Goal: Obtain resource: Obtain resource

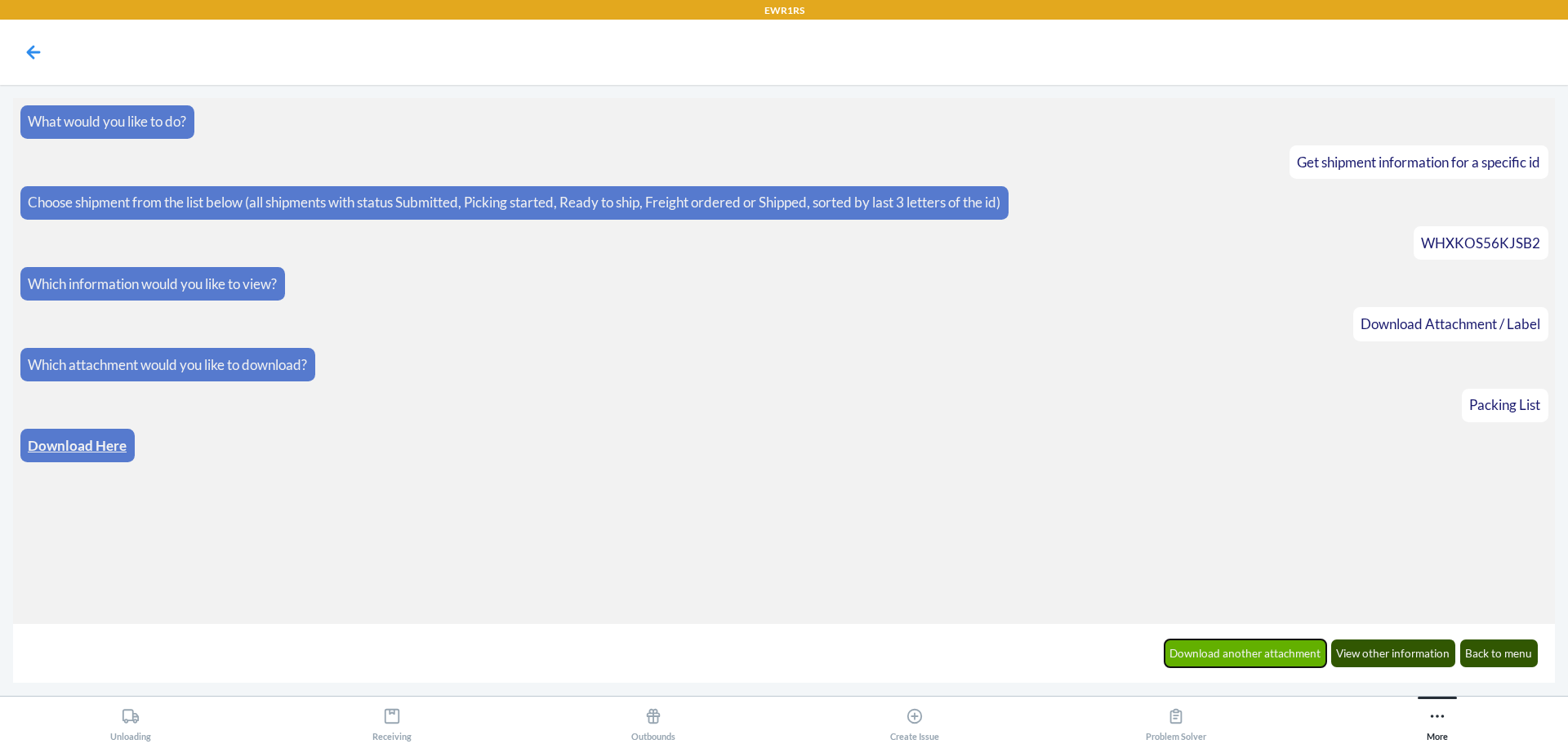
click at [1239, 644] on button "Download another attachment" at bounding box center [1246, 653] width 163 height 28
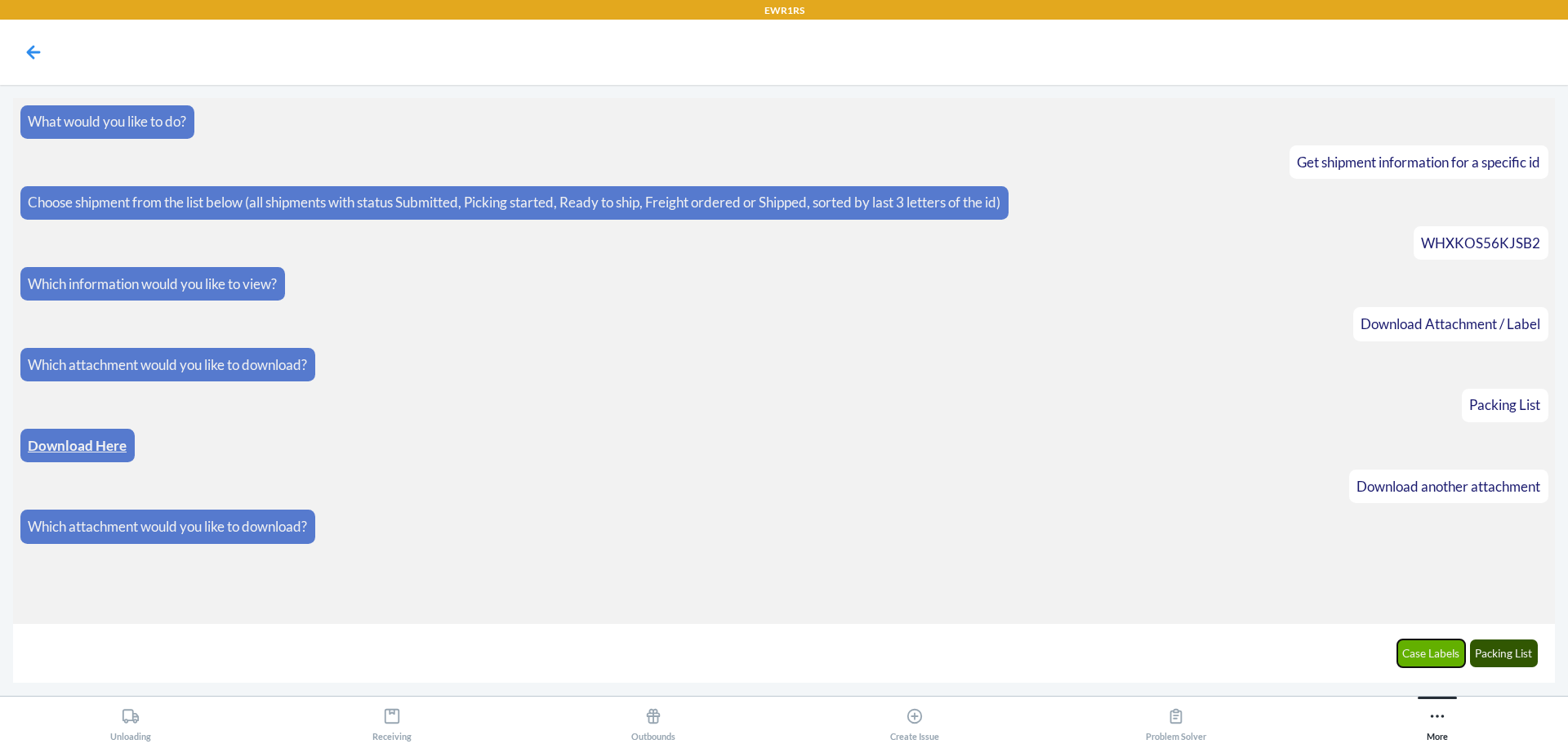
click at [1429, 656] on button "Case Labels" at bounding box center [1431, 653] width 69 height 28
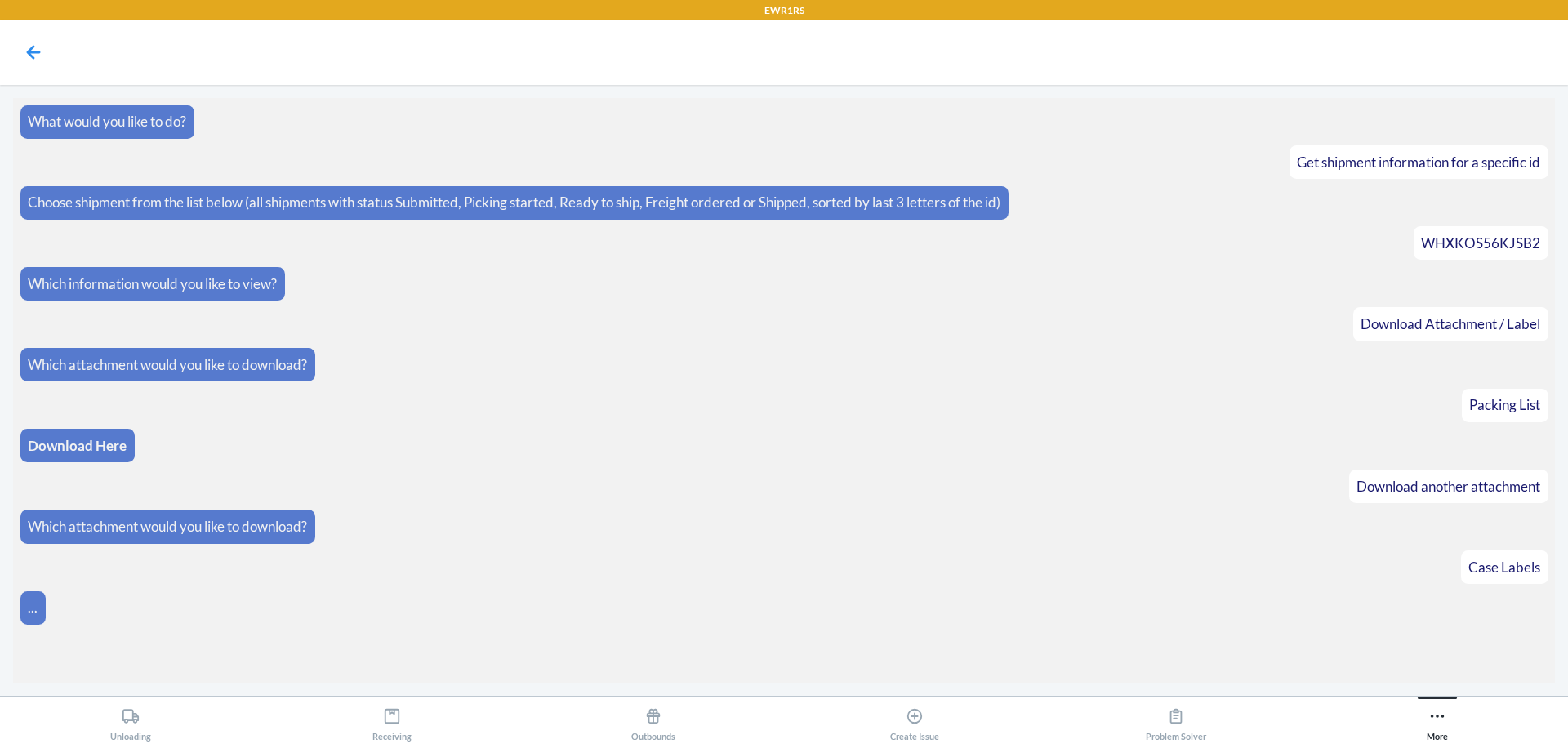
scroll to position [7, 0]
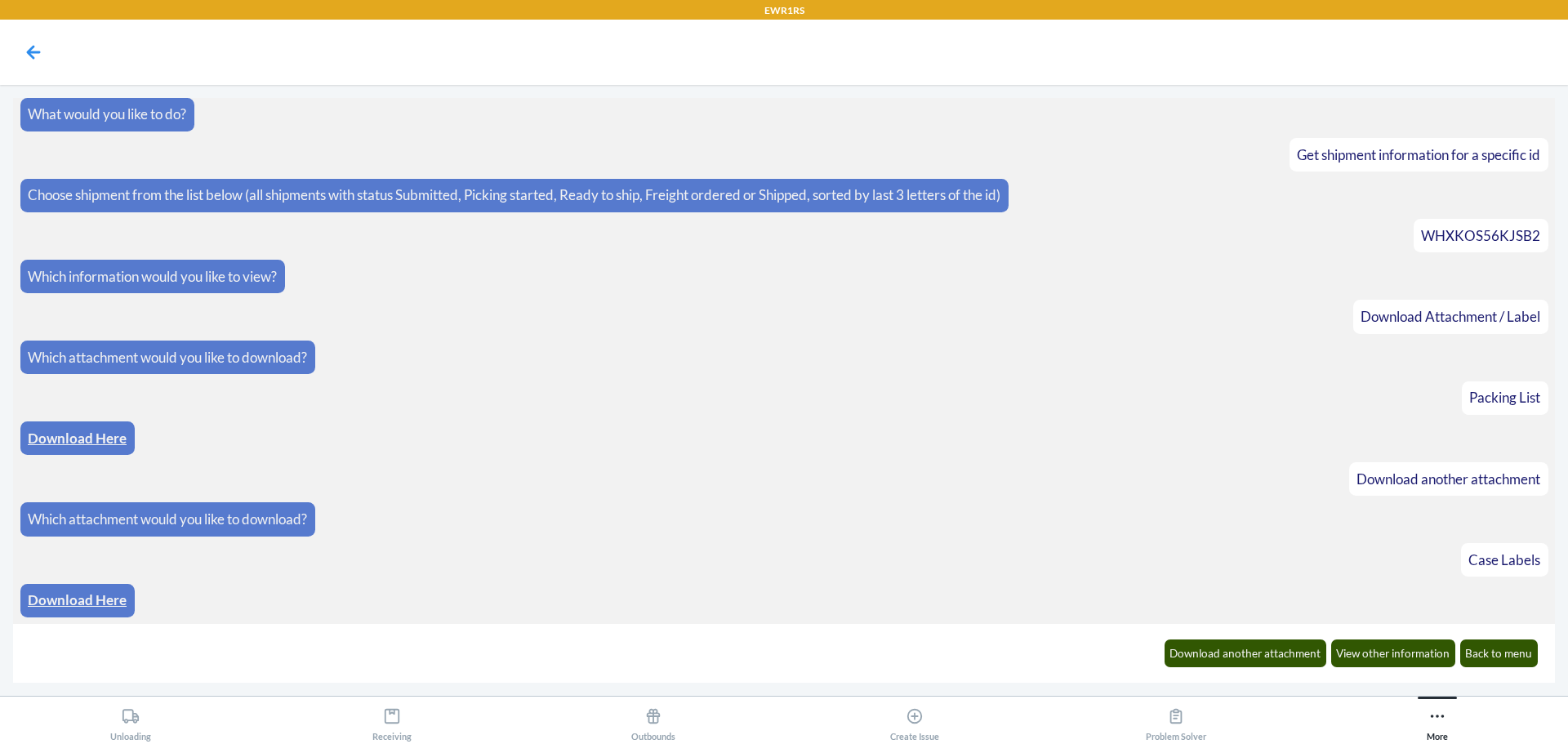
click at [82, 595] on link "Download Here" at bounding box center [77, 600] width 98 height 17
click at [1398, 646] on button "View other information" at bounding box center [1393, 653] width 125 height 28
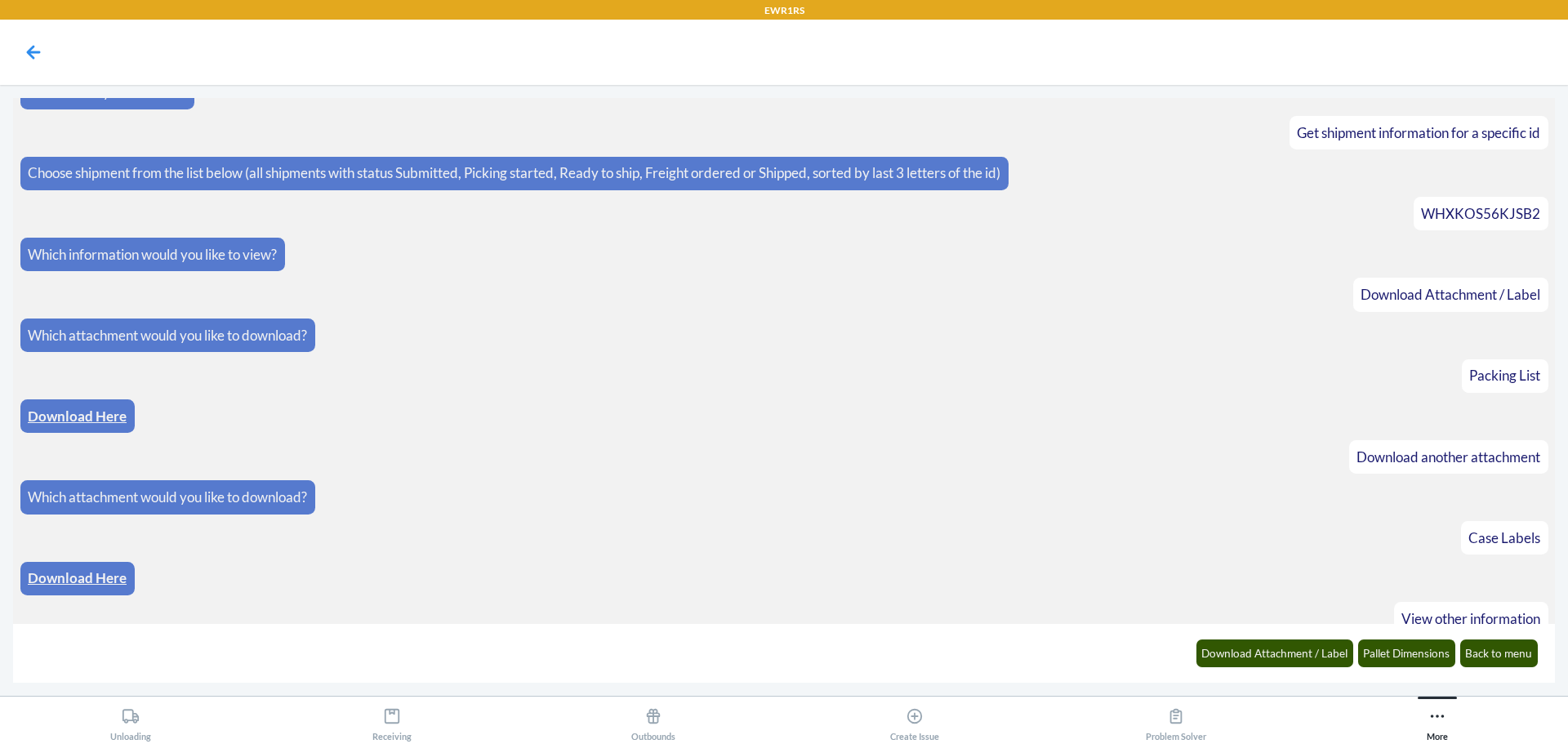
scroll to position [88, 0]
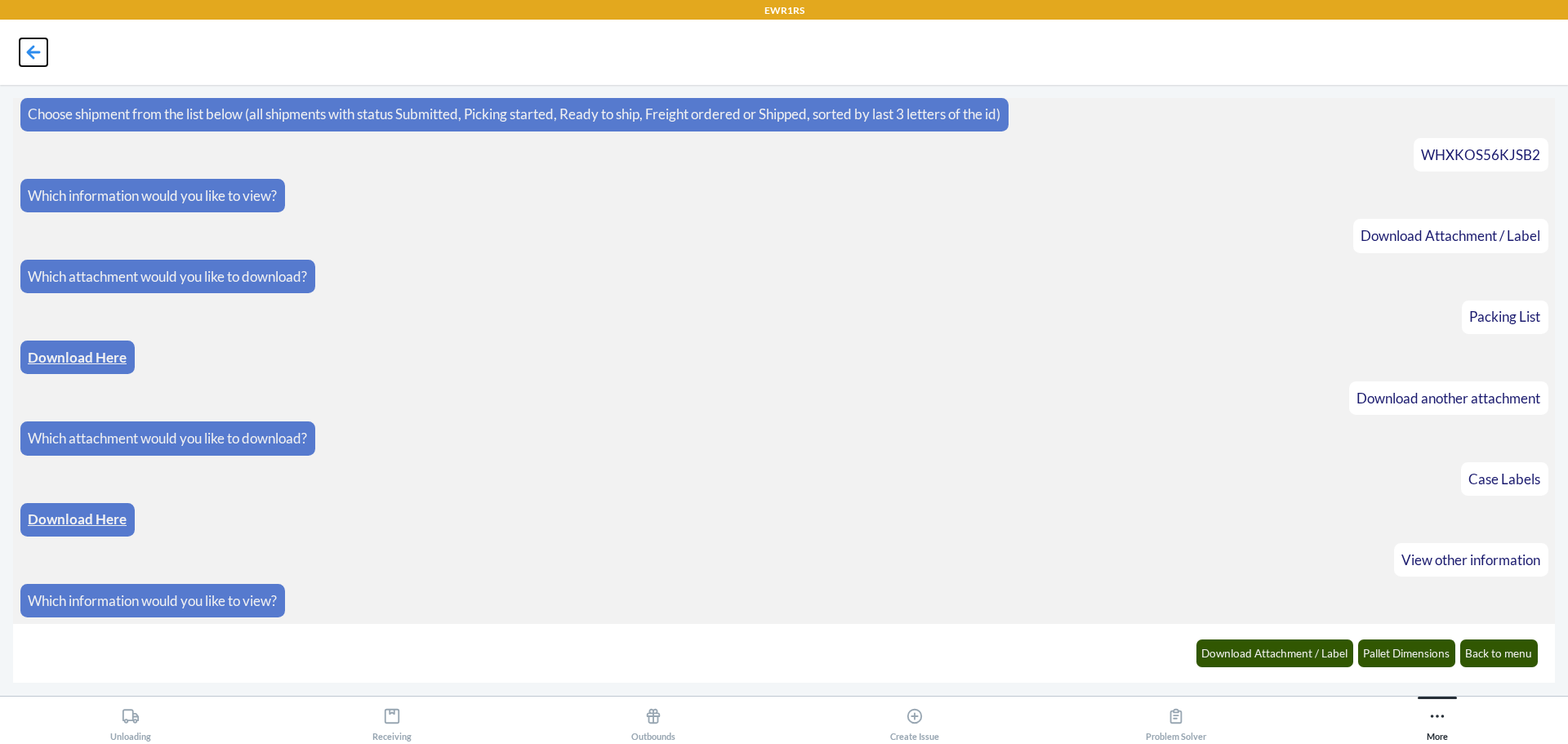
click at [32, 52] on icon at bounding box center [34, 52] width 14 height 14
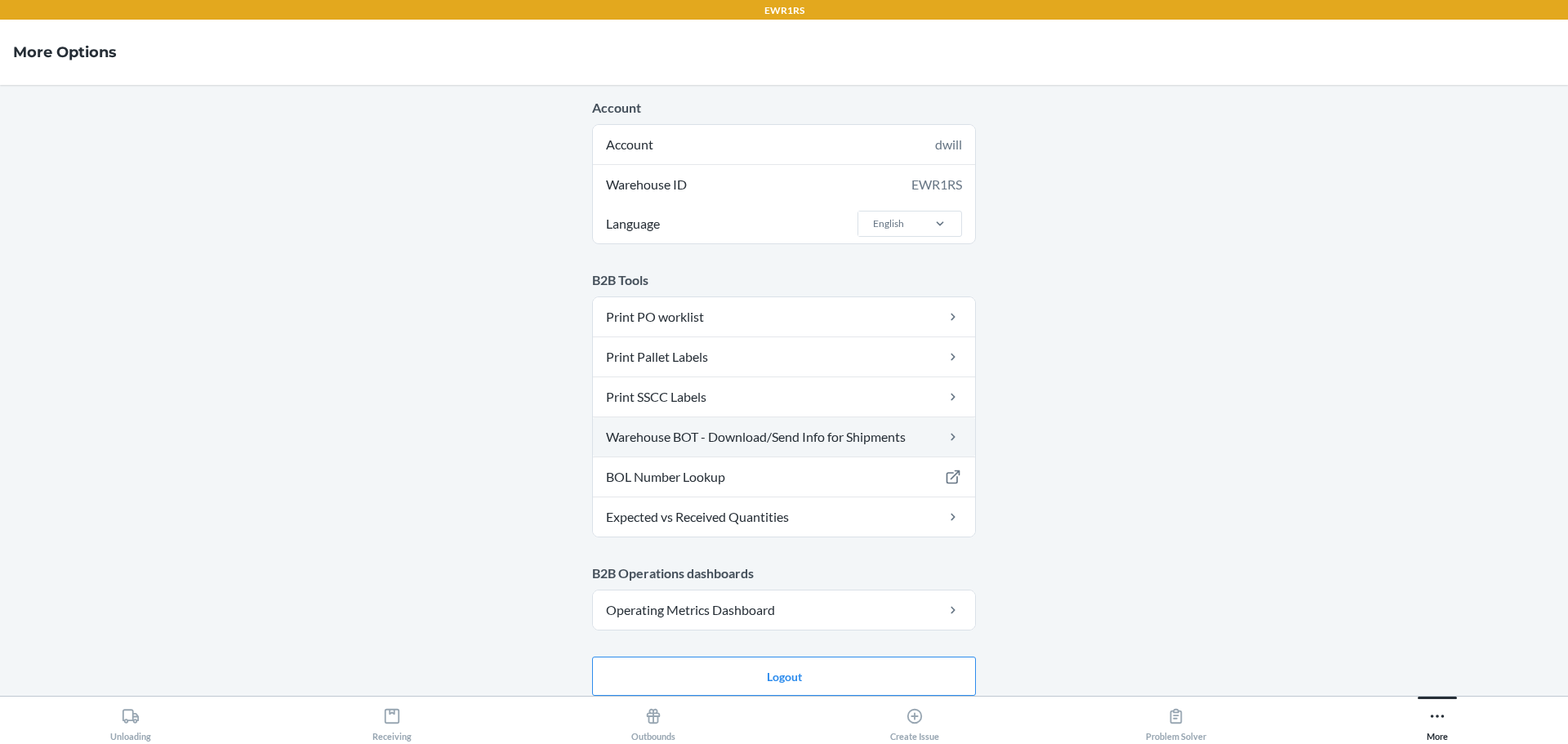
click at [698, 436] on link "Warehouse BOT - Download/Send Info for Shipments" at bounding box center [783, 436] width 382 height 39
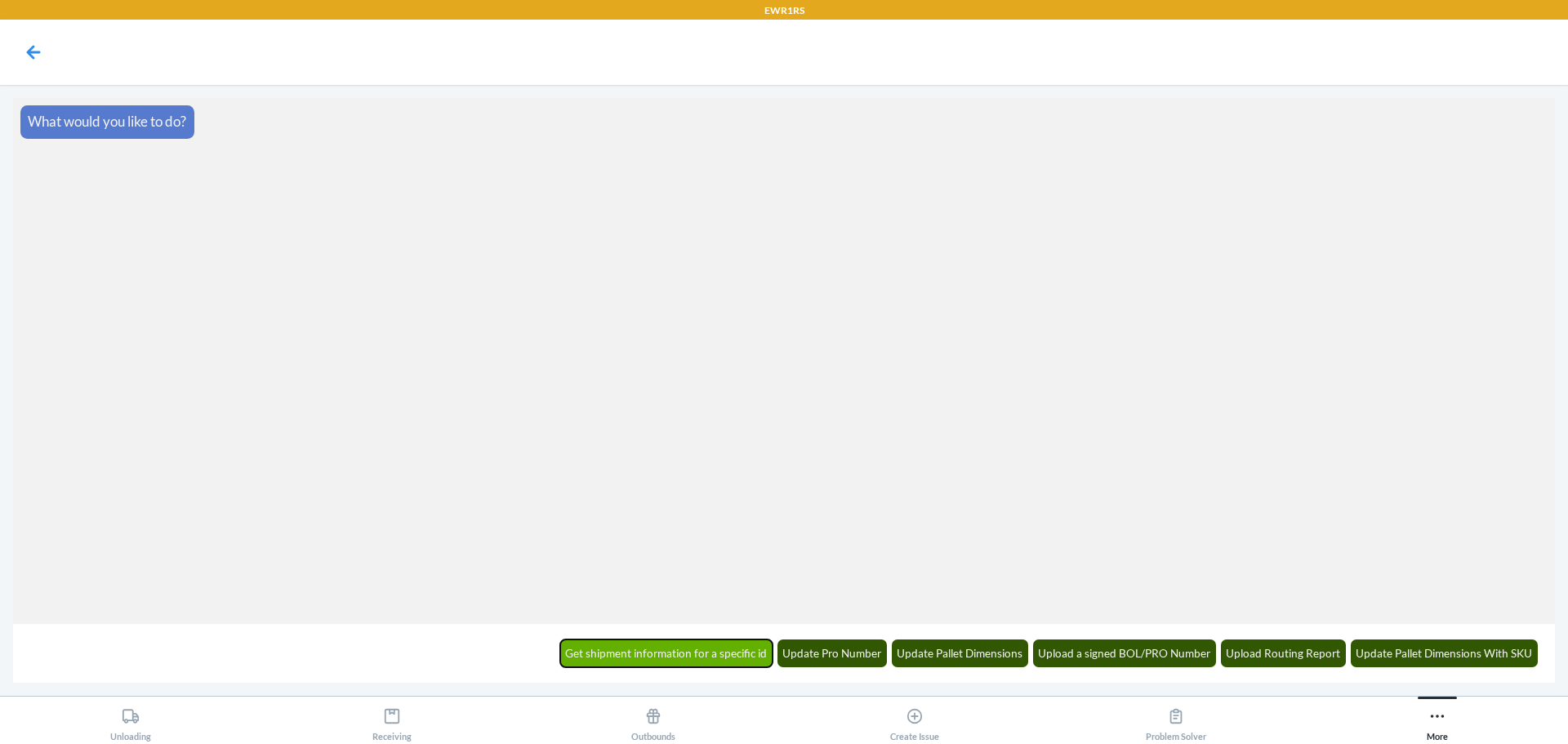
click at [698, 649] on button "Get shipment information for a specific id" at bounding box center [666, 653] width 213 height 28
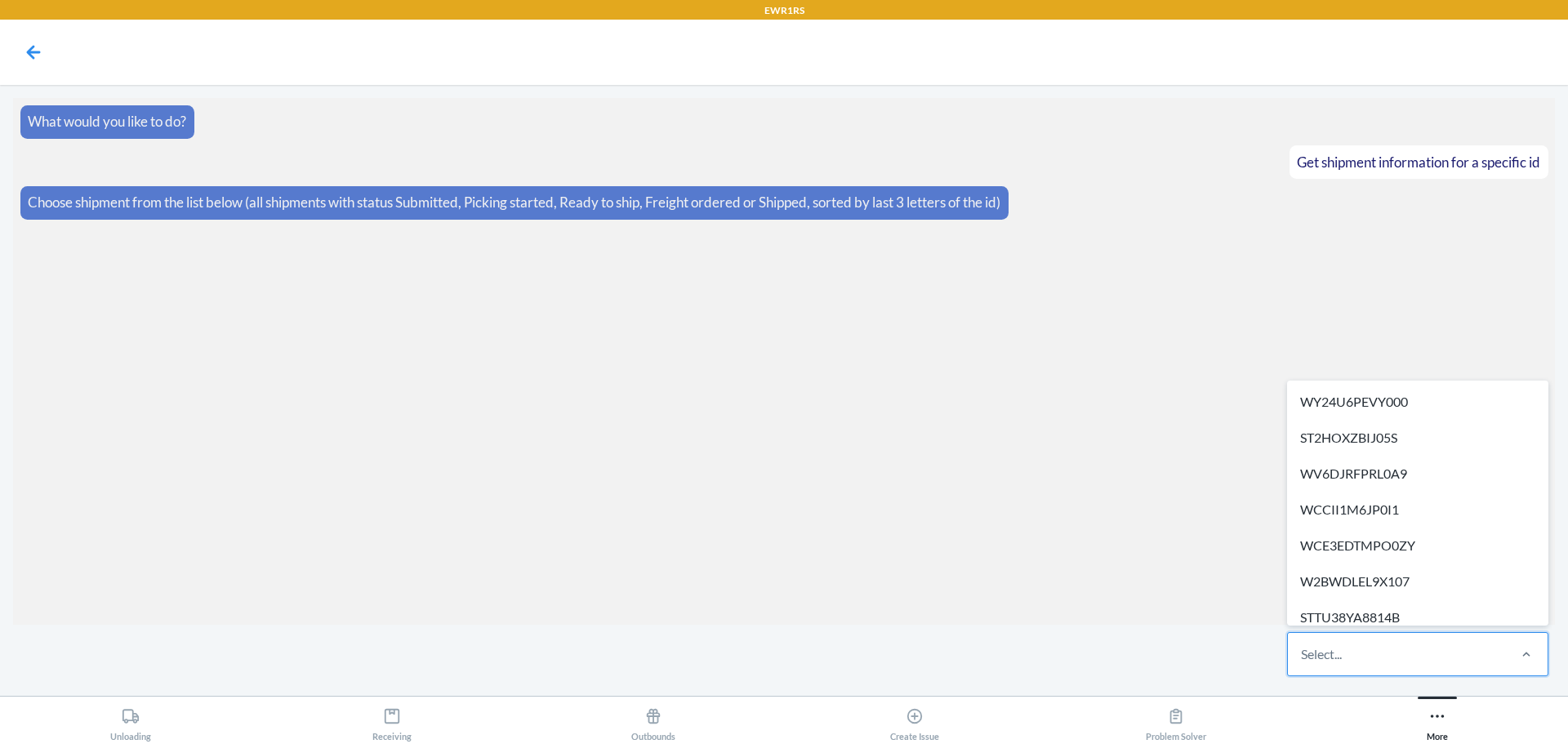
click at [1327, 651] on div "Select..." at bounding box center [1321, 653] width 41 height 19
click at [1302, 651] on input "option WY24U6PEVY000 focused, 1 of 318. 318 results available. Use Up and Down …" at bounding box center [1301, 653] width 2 height 19
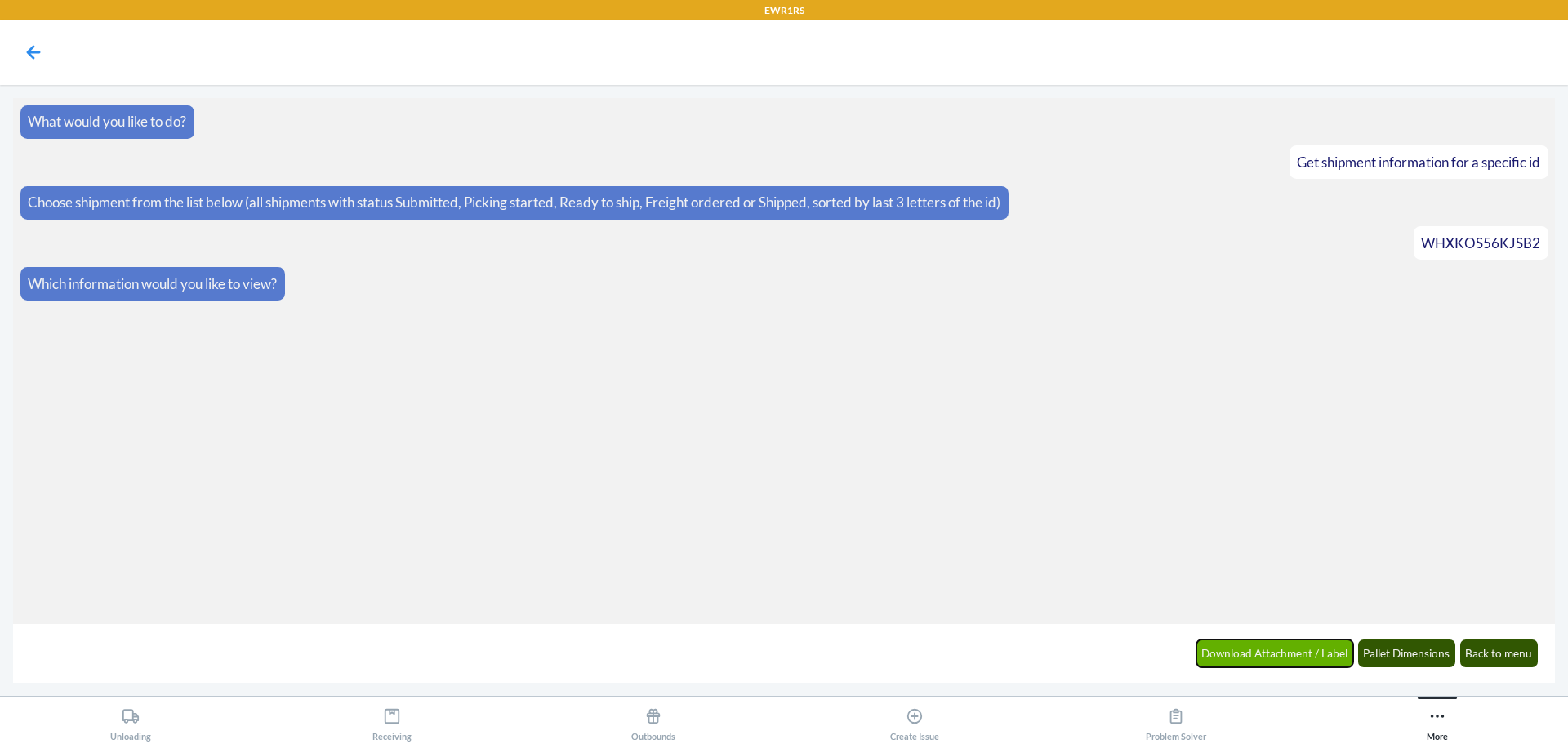
click at [1260, 650] on button "Download Attachment / Label" at bounding box center [1274, 653] width 158 height 28
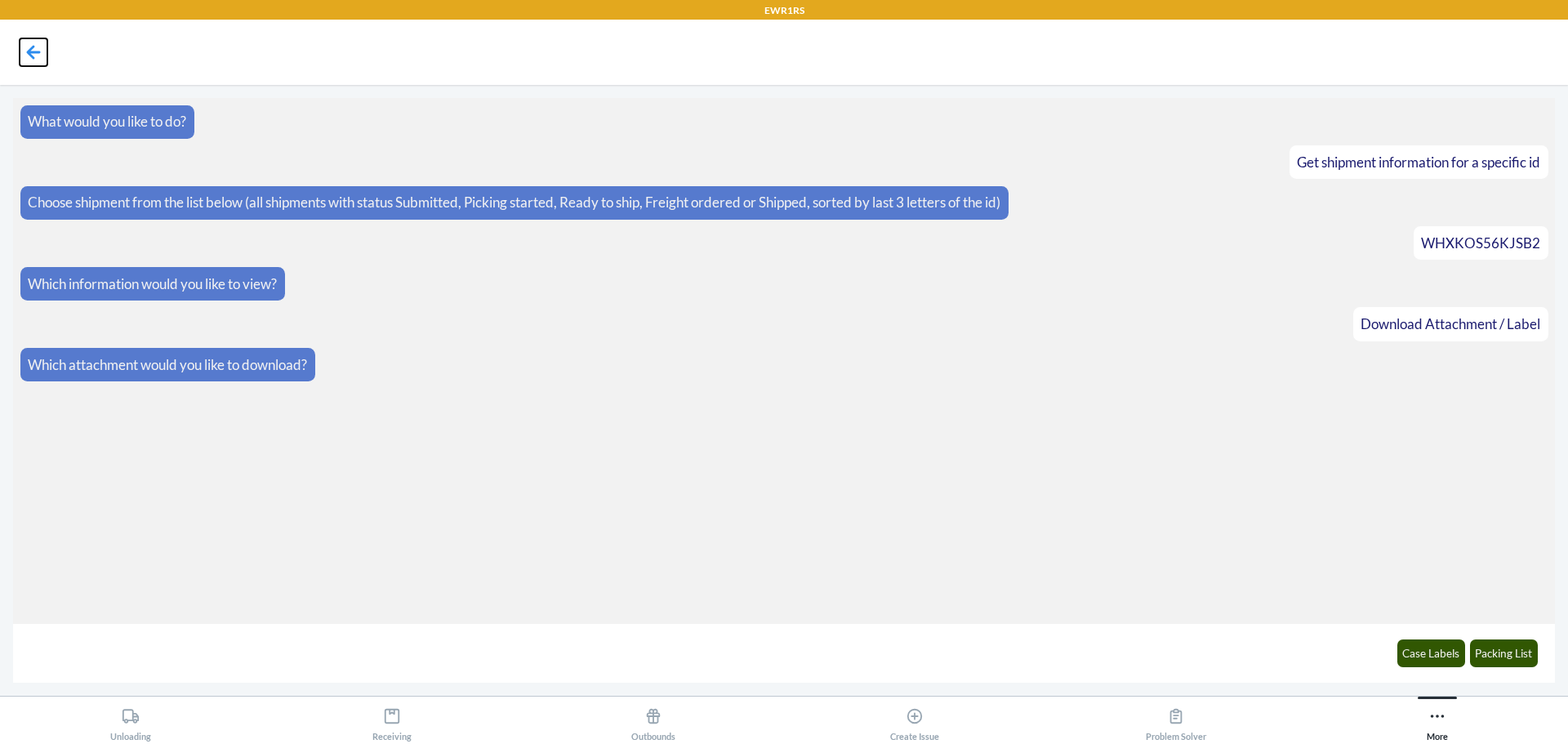
click at [30, 47] on icon at bounding box center [33, 52] width 28 height 28
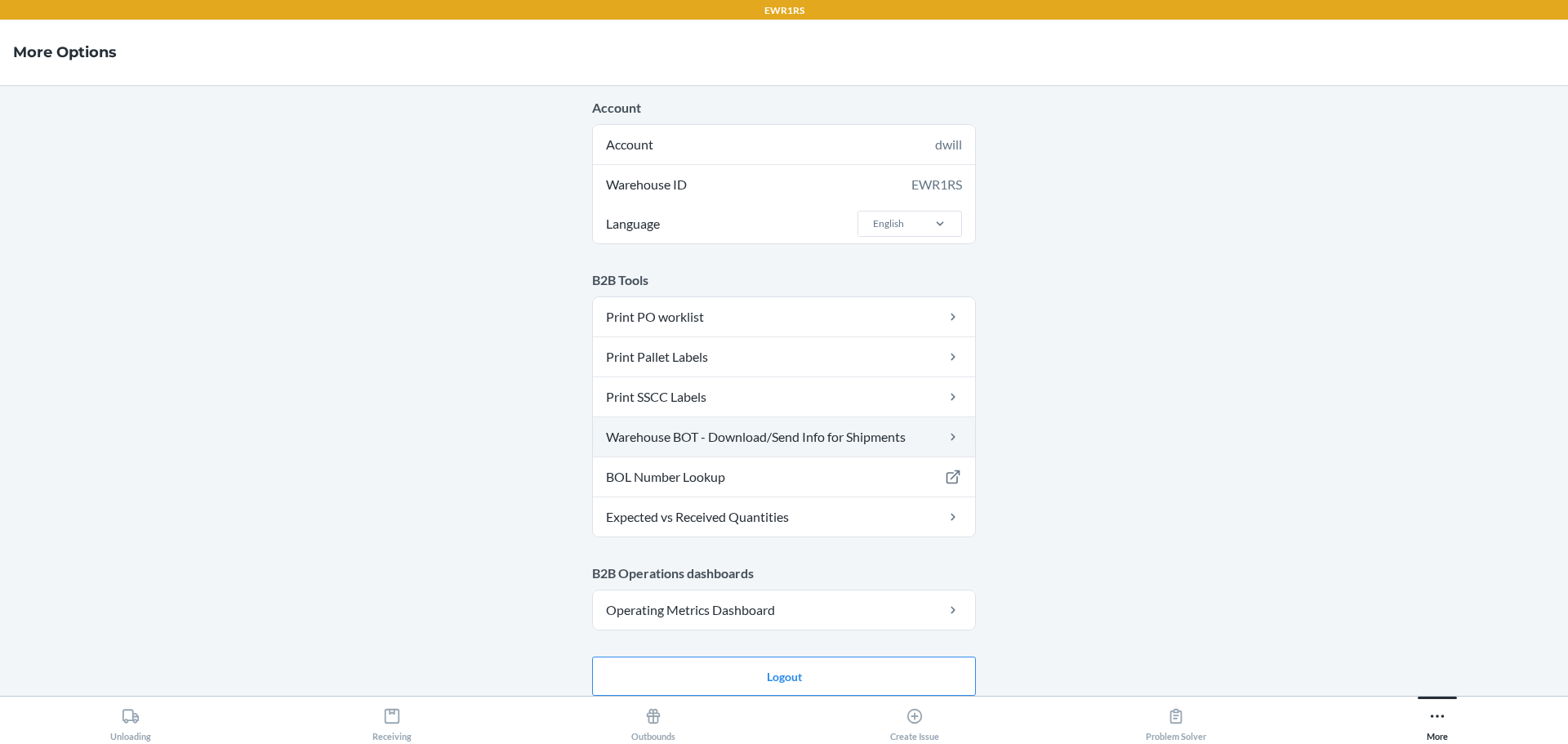
click at [749, 431] on link "Warehouse BOT - Download/Send Info for Shipments" at bounding box center [783, 436] width 382 height 39
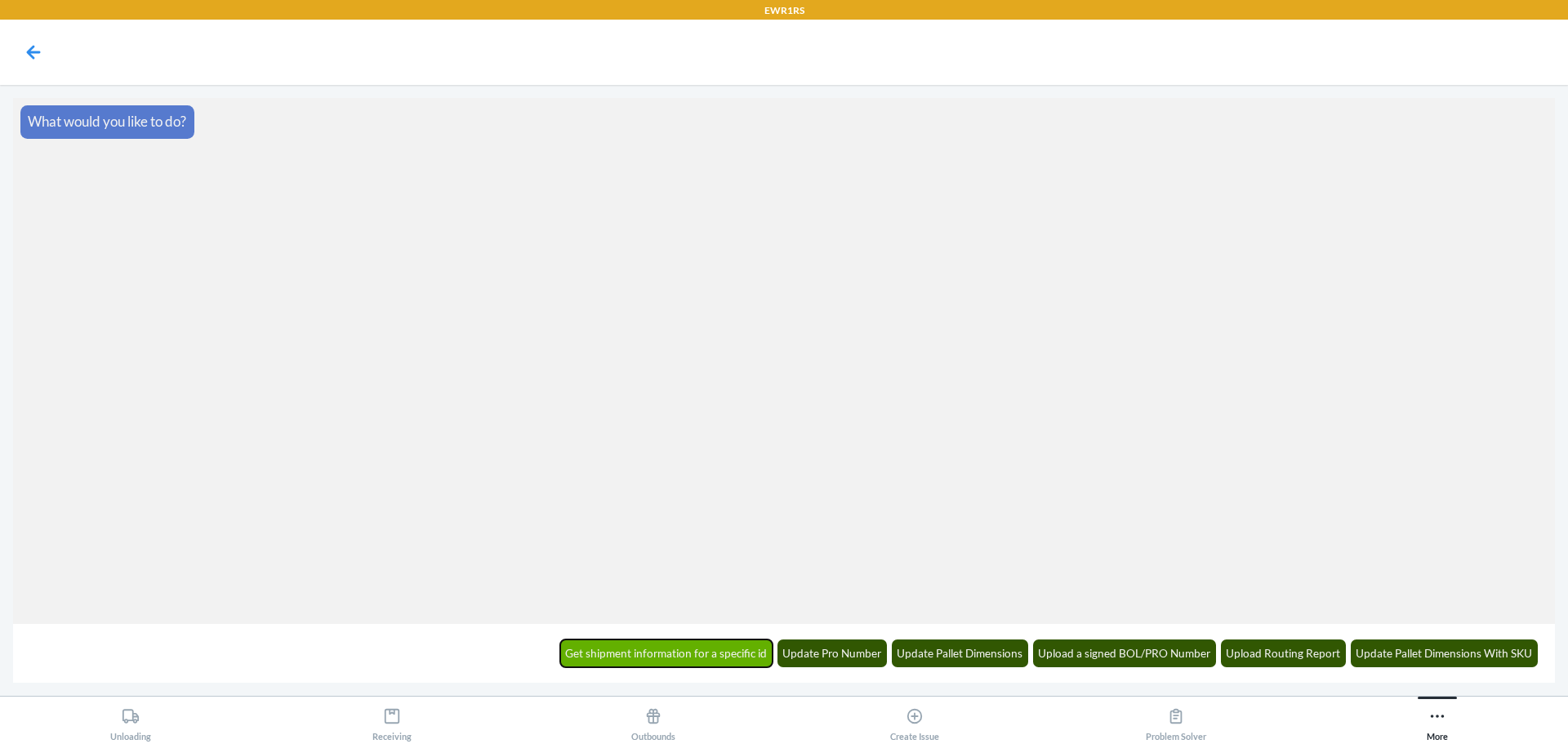
click at [681, 655] on button "Get shipment information for a specific id" at bounding box center [666, 653] width 213 height 28
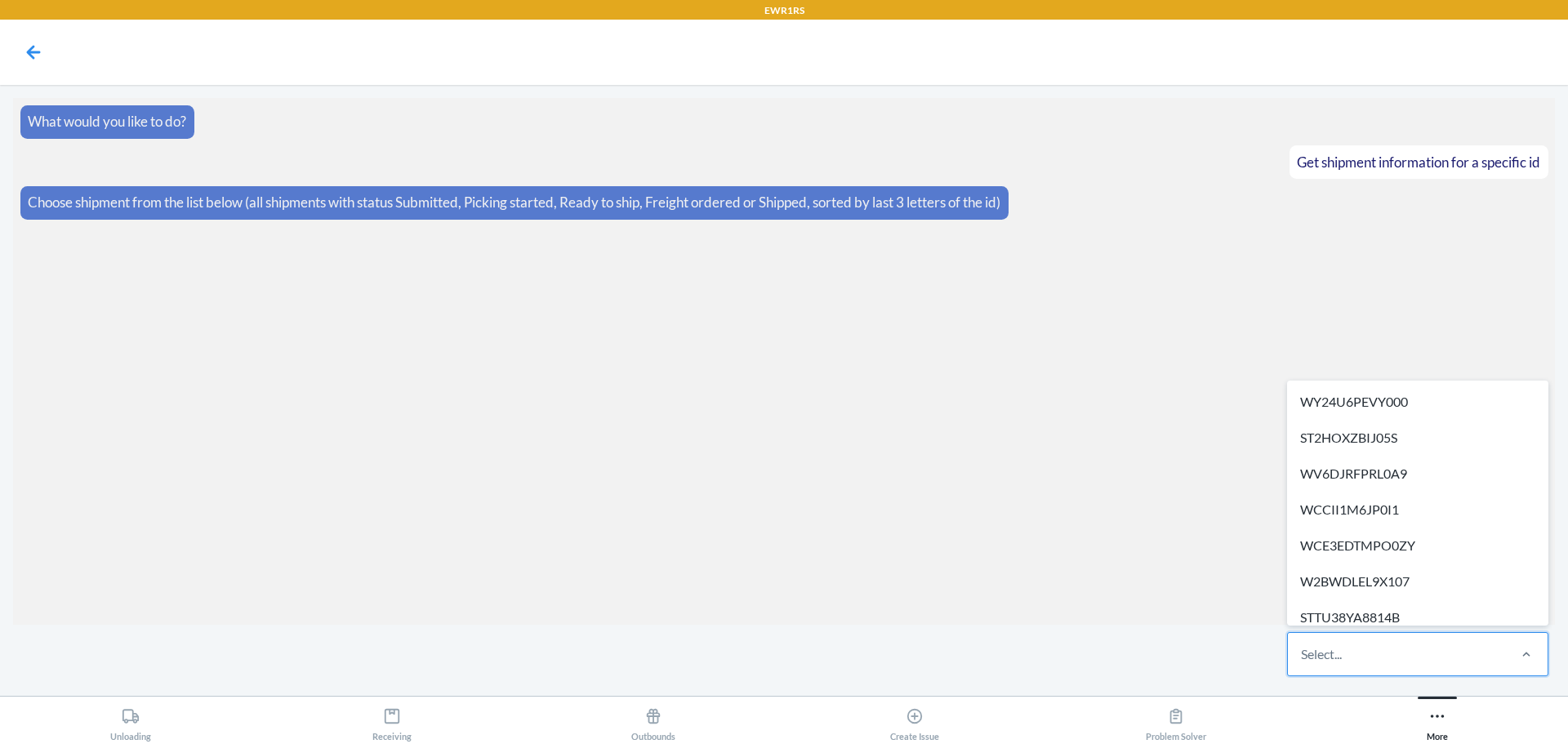
click at [1334, 652] on div "Select..." at bounding box center [1321, 653] width 41 height 19
click at [1302, 652] on input "option WY24U6PEVY000 focused, 1 of 318. 318 results available. Use Up and Down …" at bounding box center [1301, 653] width 2 height 19
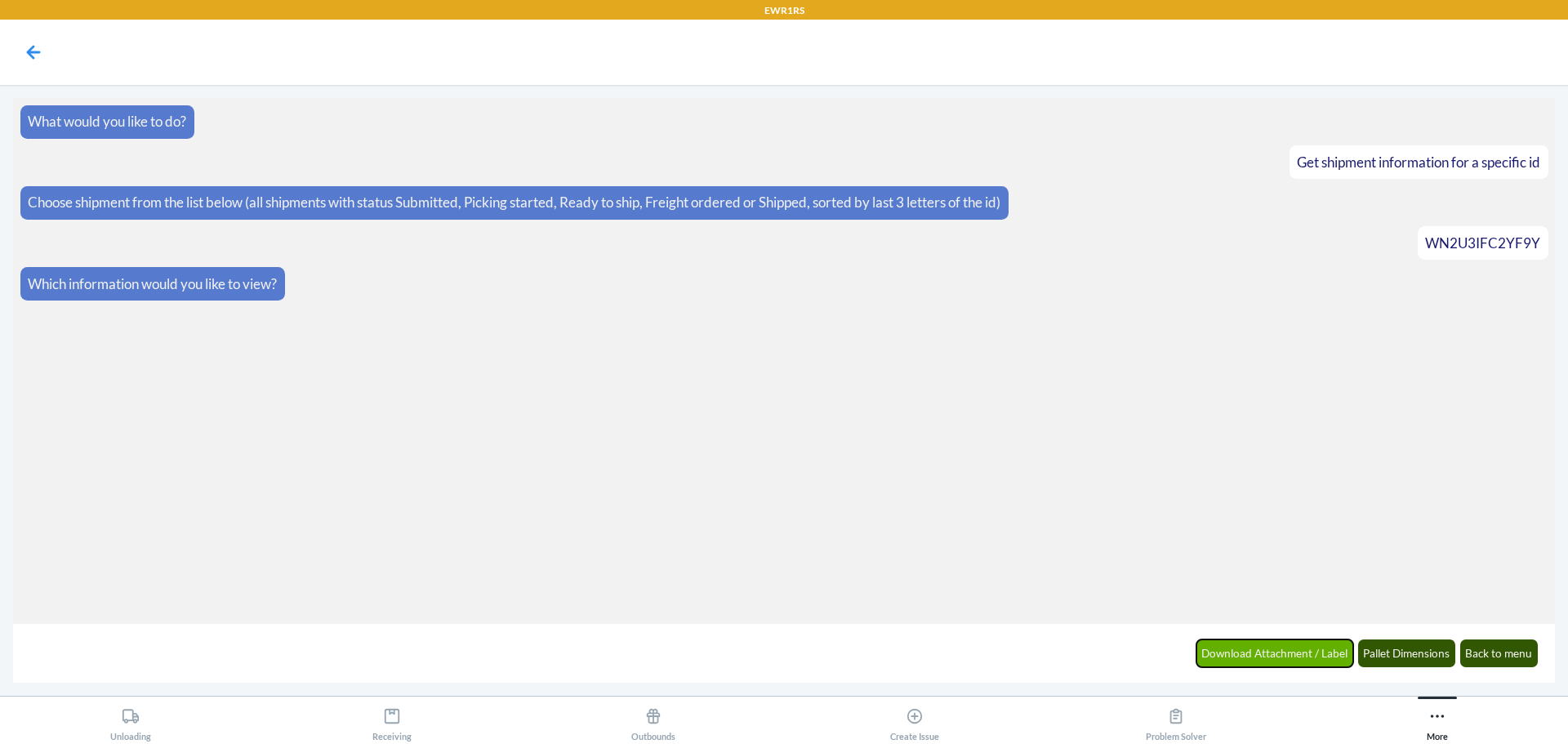
click at [1265, 648] on button "Download Attachment / Label" at bounding box center [1274, 653] width 158 height 28
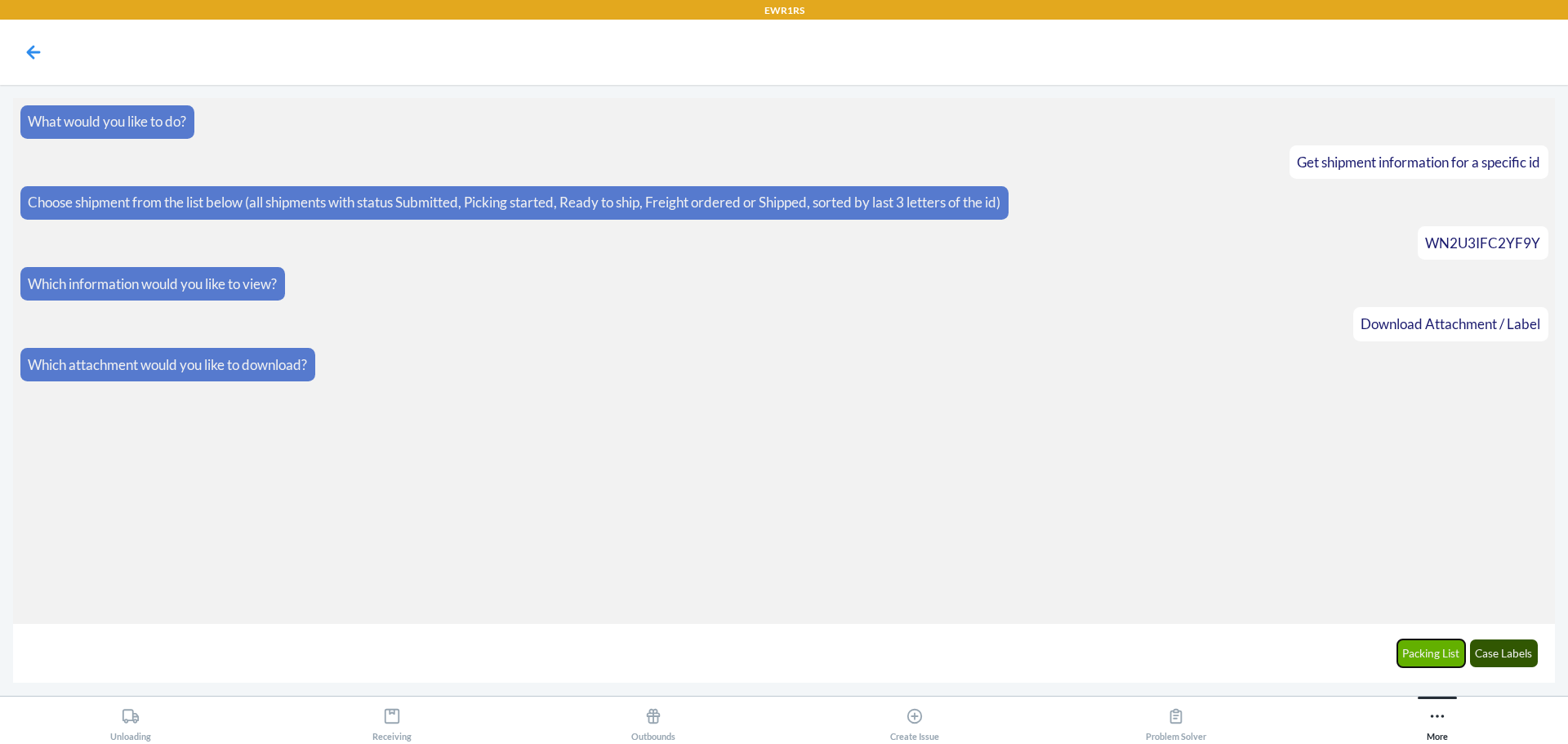
click at [1416, 649] on button "Packing List" at bounding box center [1431, 653] width 69 height 28
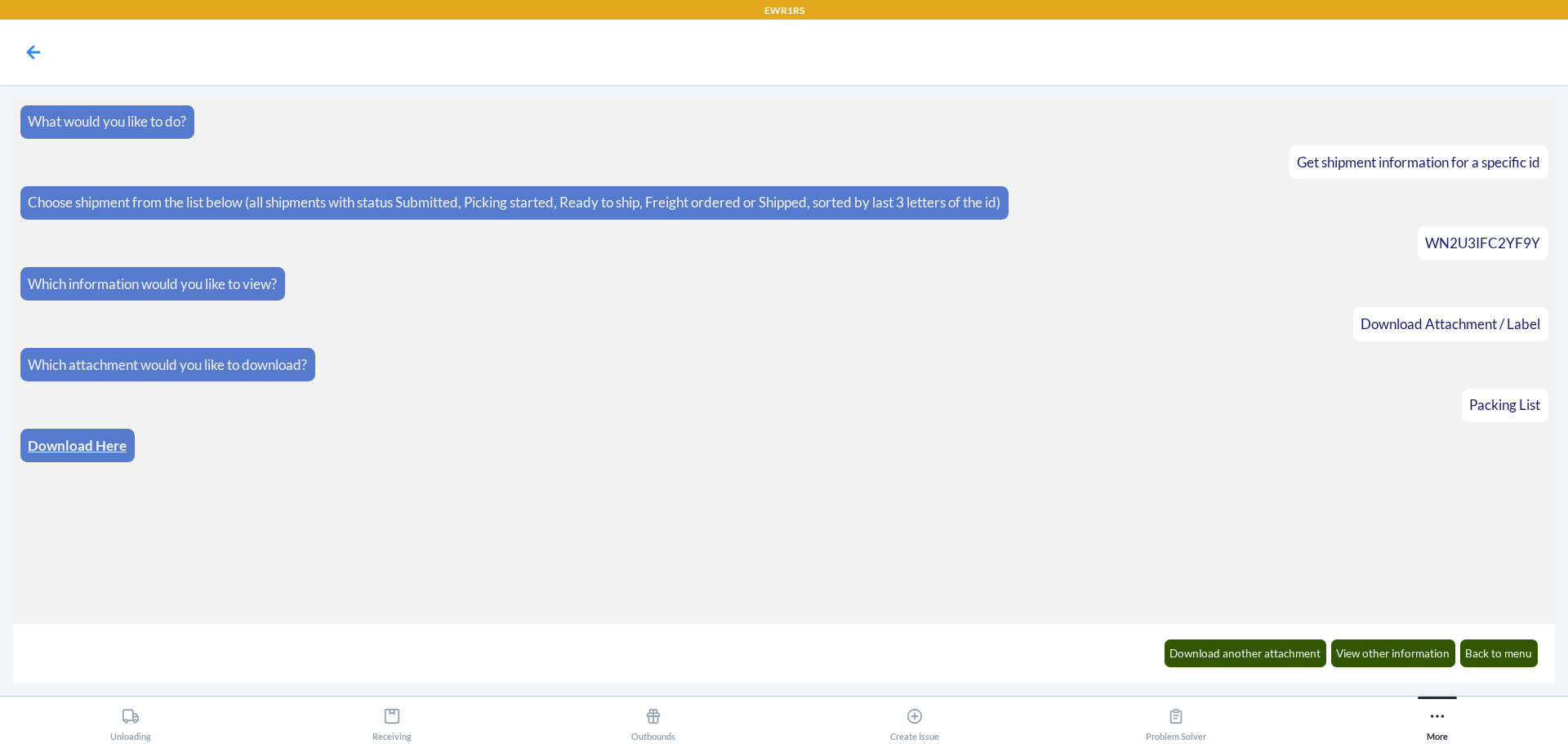
click at [72, 443] on link "Download Here" at bounding box center [77, 445] width 98 height 17
click at [1242, 649] on button "Download another attachment" at bounding box center [1246, 653] width 163 height 28
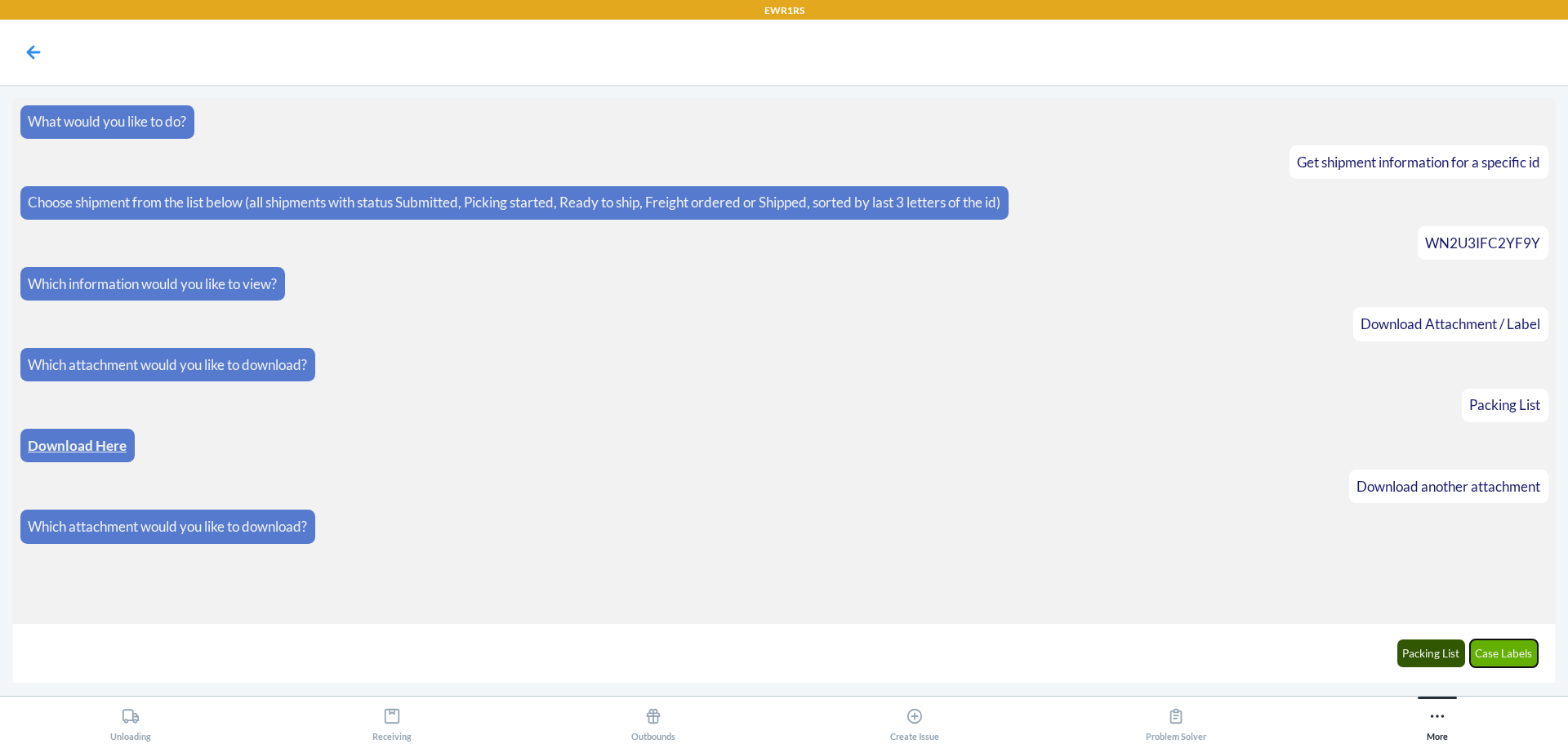
click at [1499, 650] on button "Case Labels" at bounding box center [1504, 653] width 69 height 28
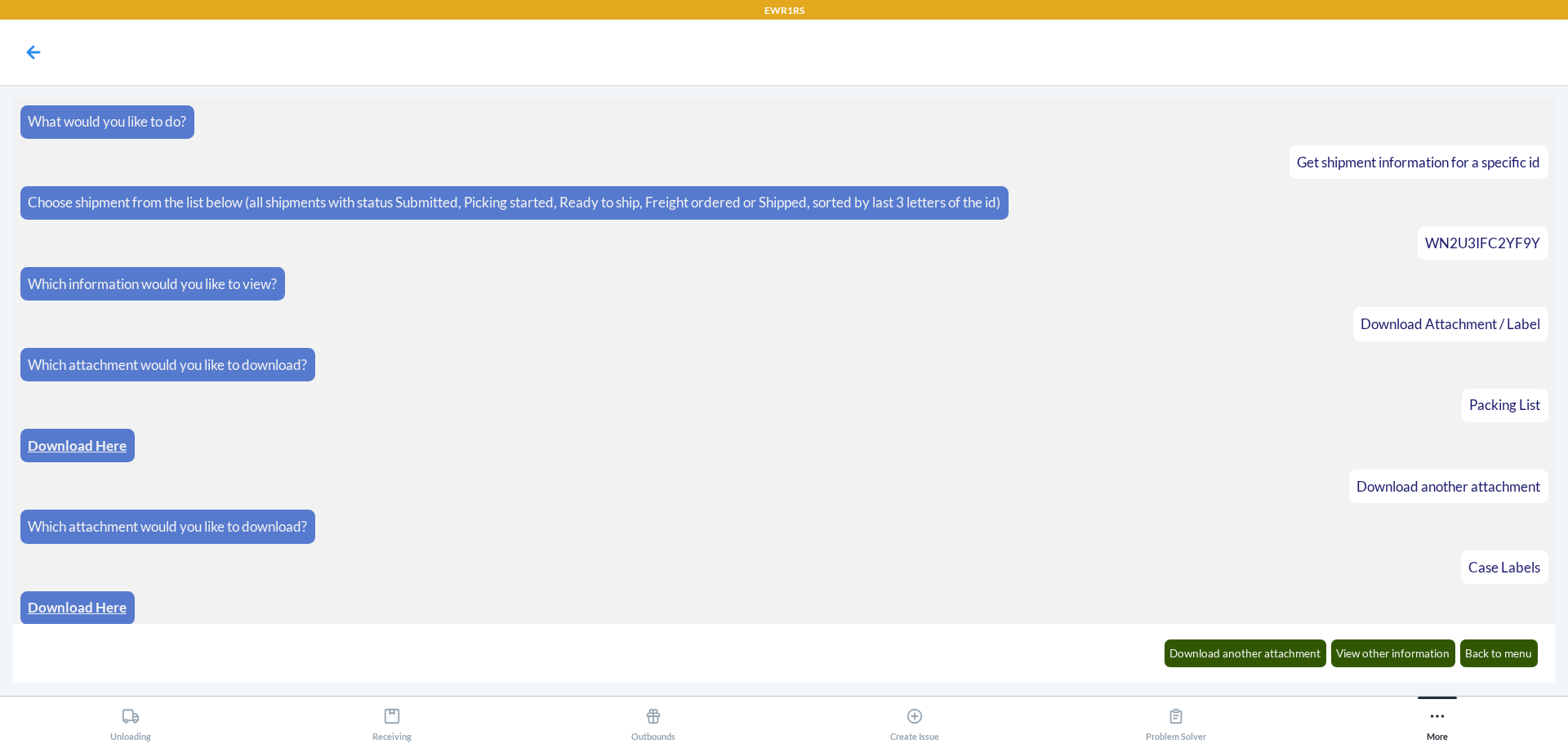
scroll to position [7, 0]
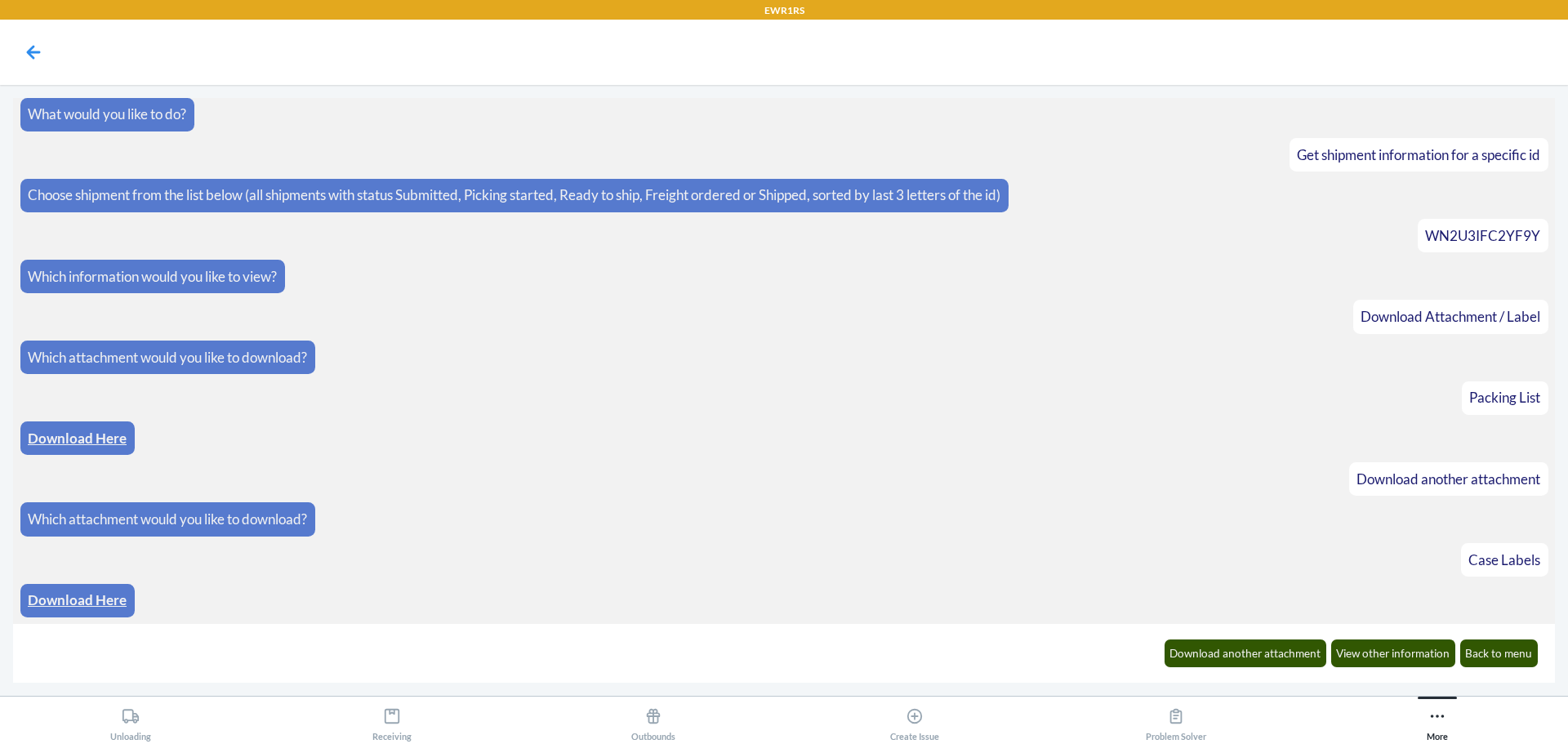
click at [101, 600] on link "Download Here" at bounding box center [77, 600] width 98 height 17
click at [1225, 647] on button "Download another attachment" at bounding box center [1246, 653] width 163 height 28
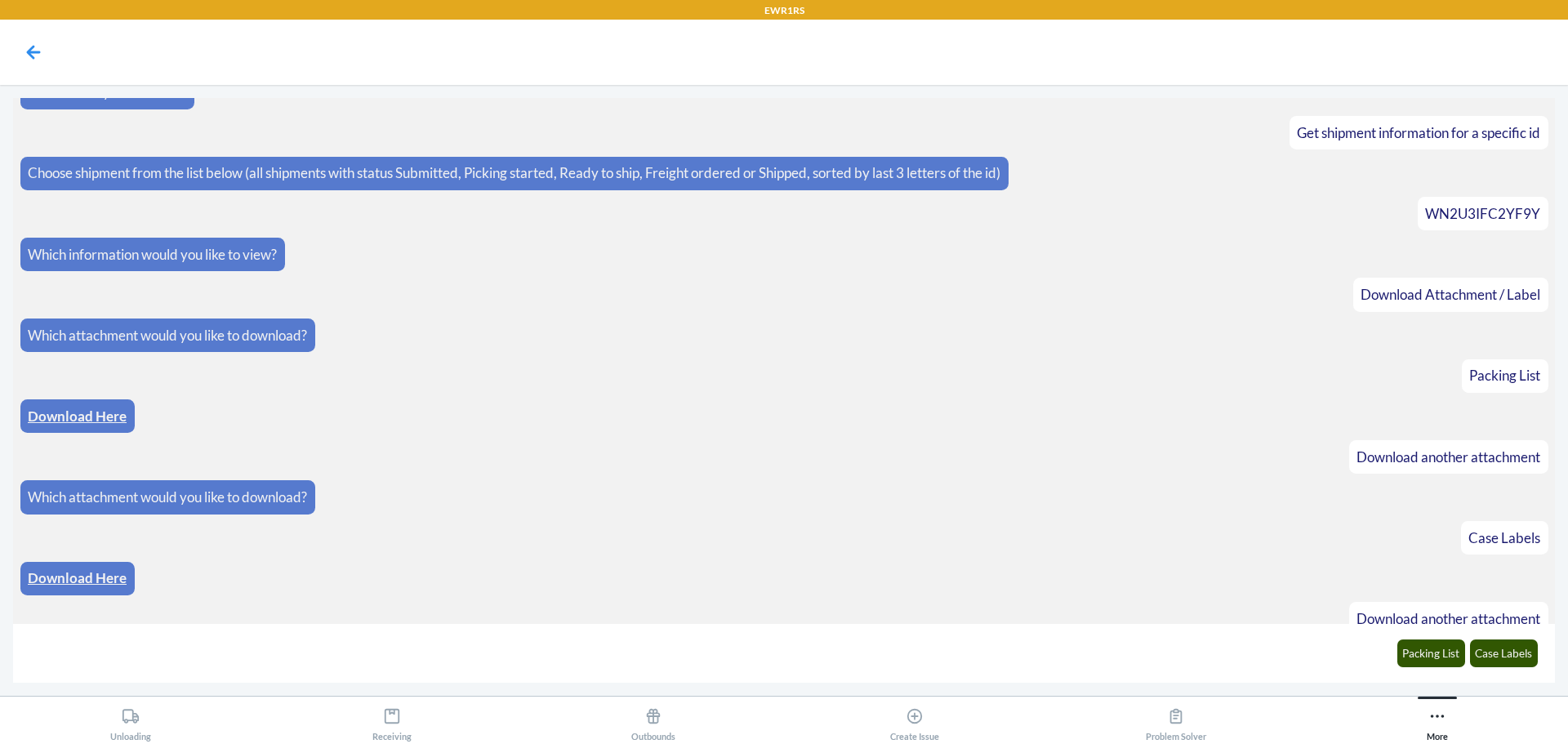
scroll to position [88, 0]
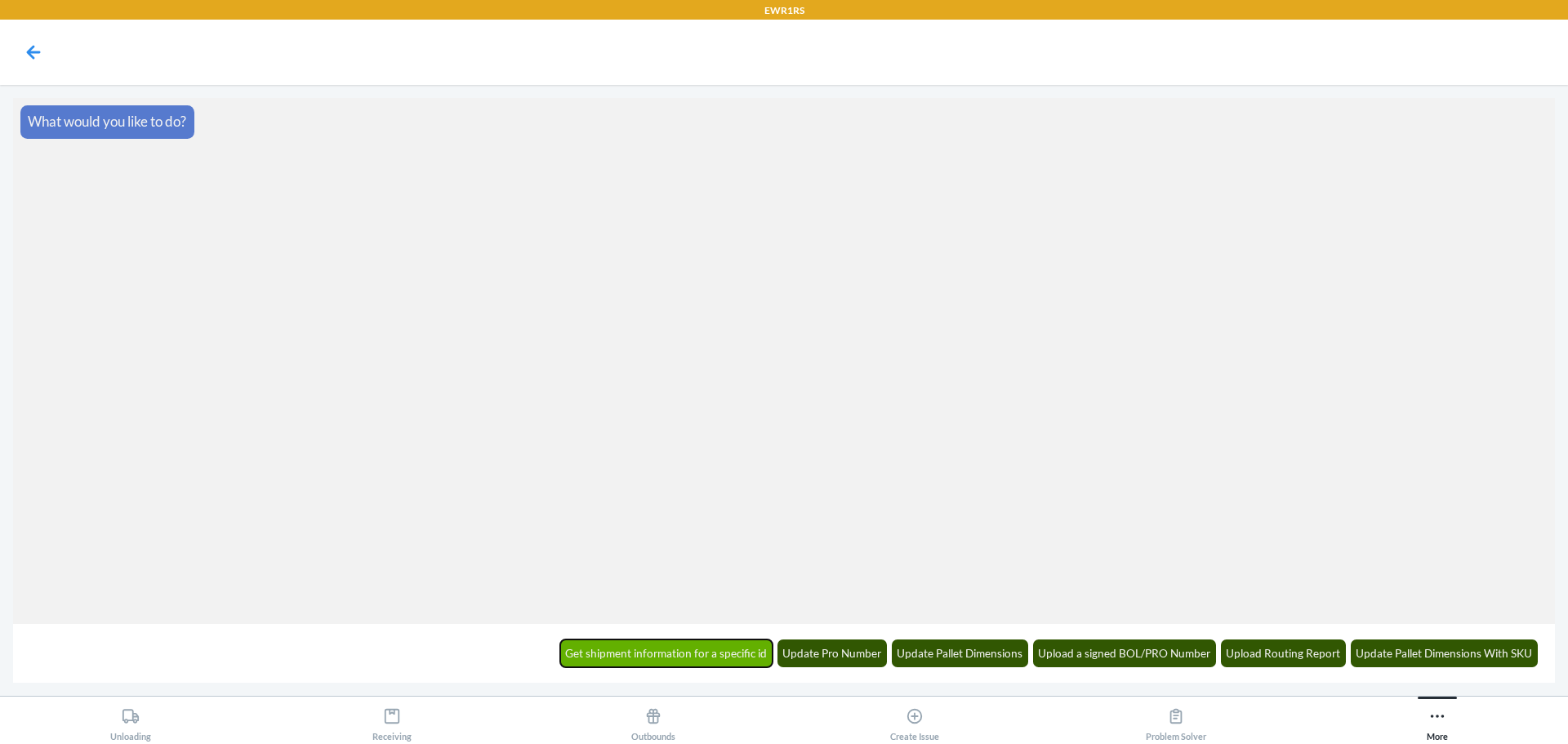
click at [676, 657] on button "Get shipment information for a specific id" at bounding box center [666, 653] width 213 height 28
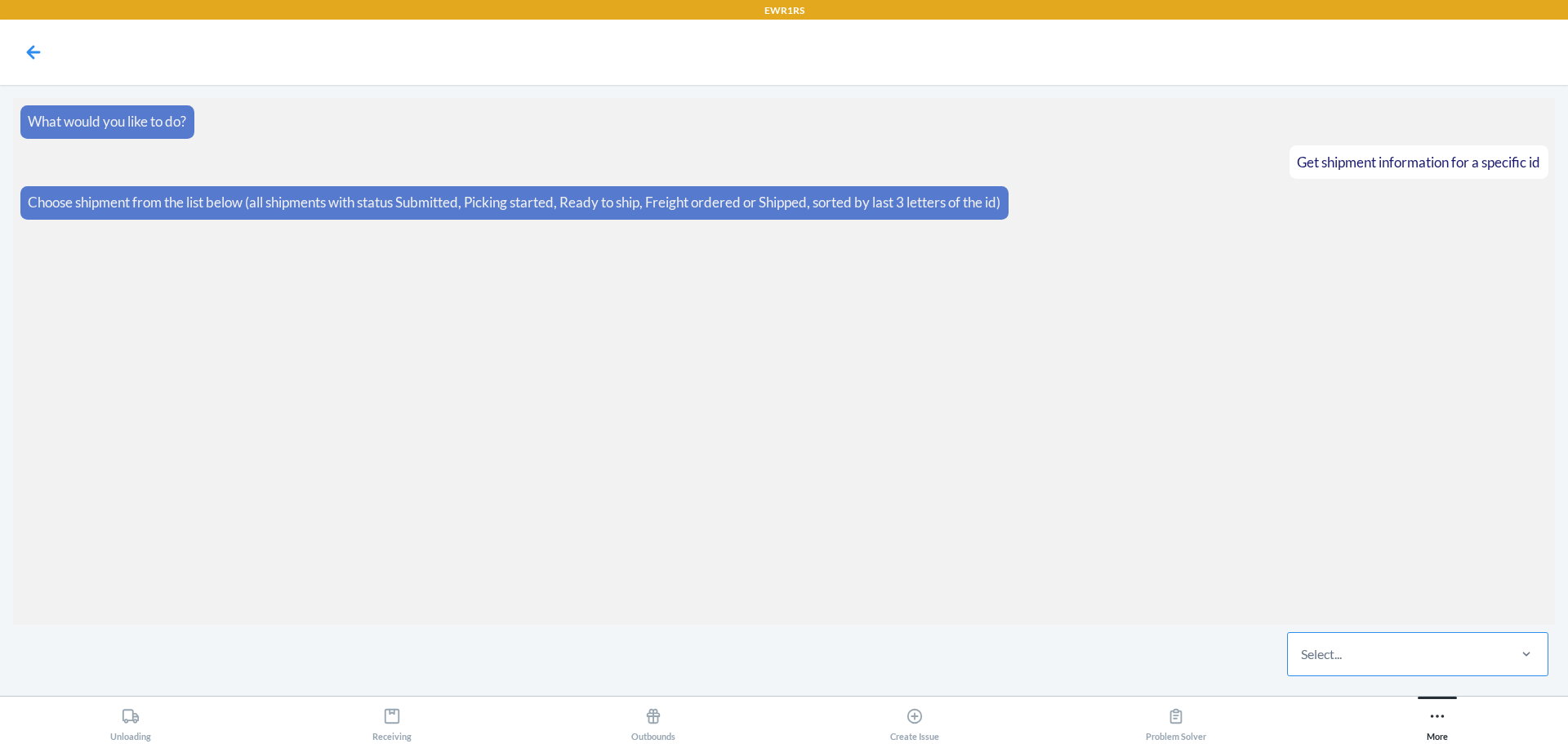
click at [1328, 658] on div "Select..." at bounding box center [1321, 653] width 41 height 19
click at [1302, 658] on input "Select..." at bounding box center [1301, 653] width 2 height 19
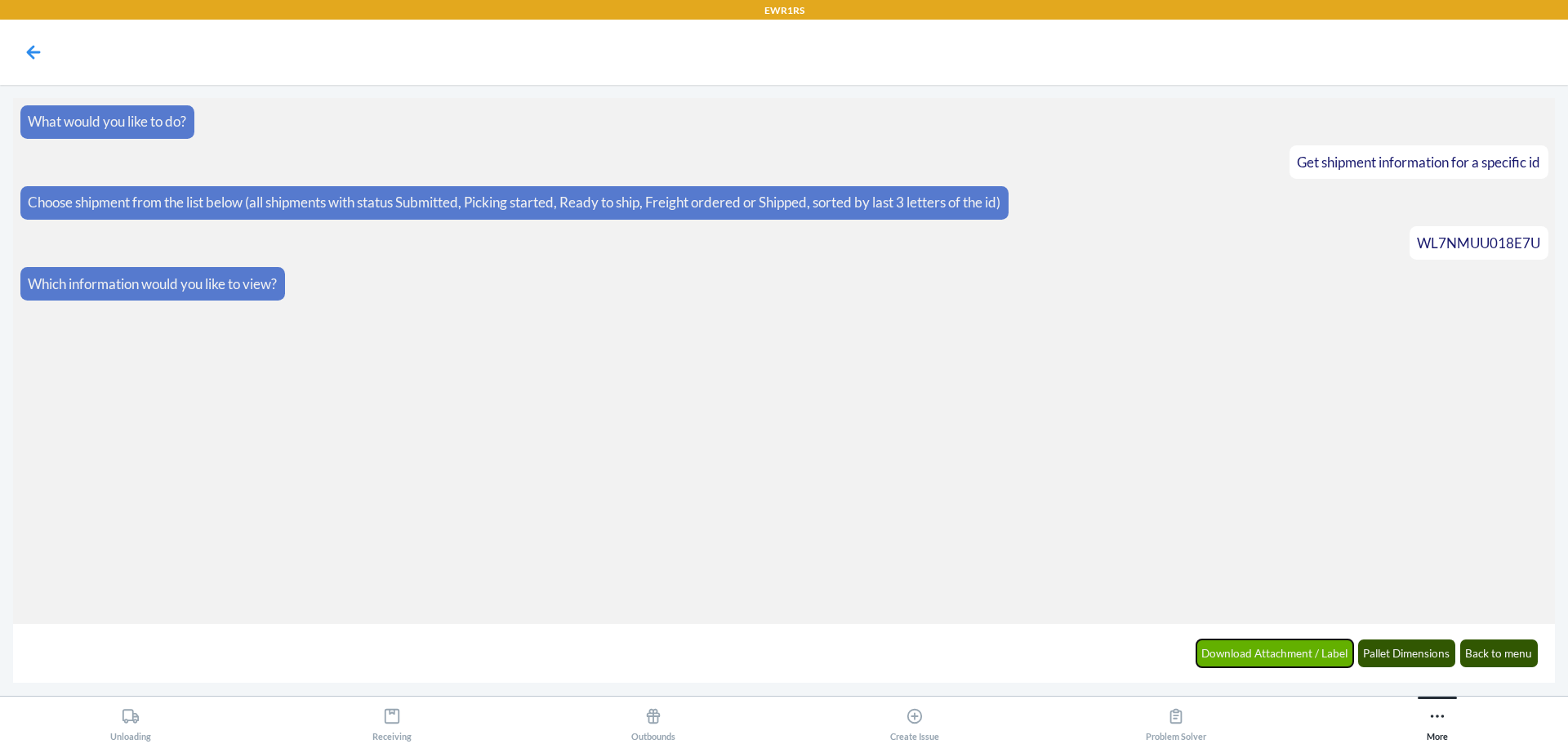
click at [1276, 646] on button "Download Attachment / Label" at bounding box center [1274, 653] width 158 height 28
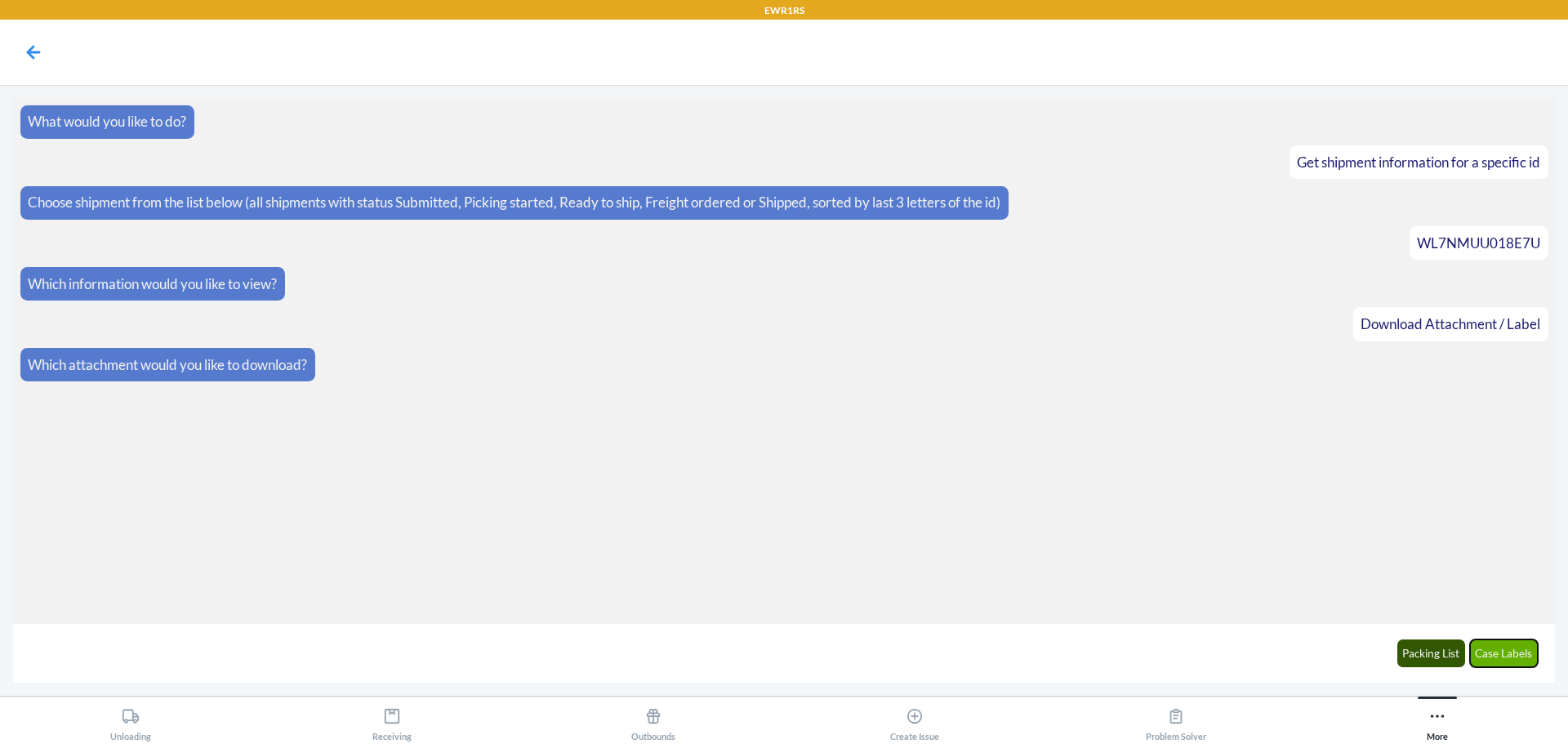
click at [1504, 651] on button "Case Labels" at bounding box center [1504, 653] width 69 height 28
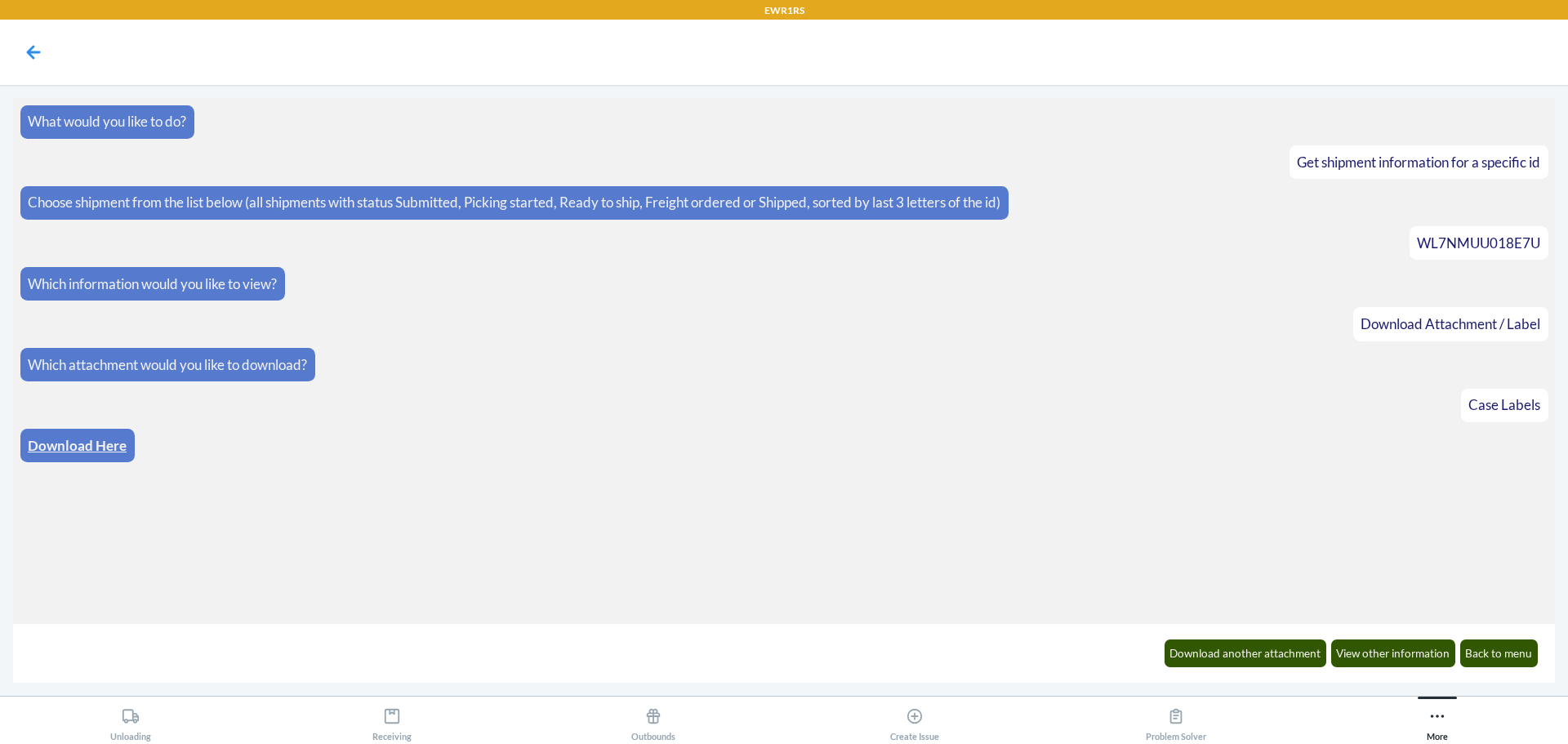
click at [81, 435] on div "Download Here" at bounding box center [77, 445] width 114 height 33
click at [84, 441] on link "Download Here" at bounding box center [77, 445] width 98 height 17
click at [1229, 645] on button "Download another attachment" at bounding box center [1246, 653] width 163 height 28
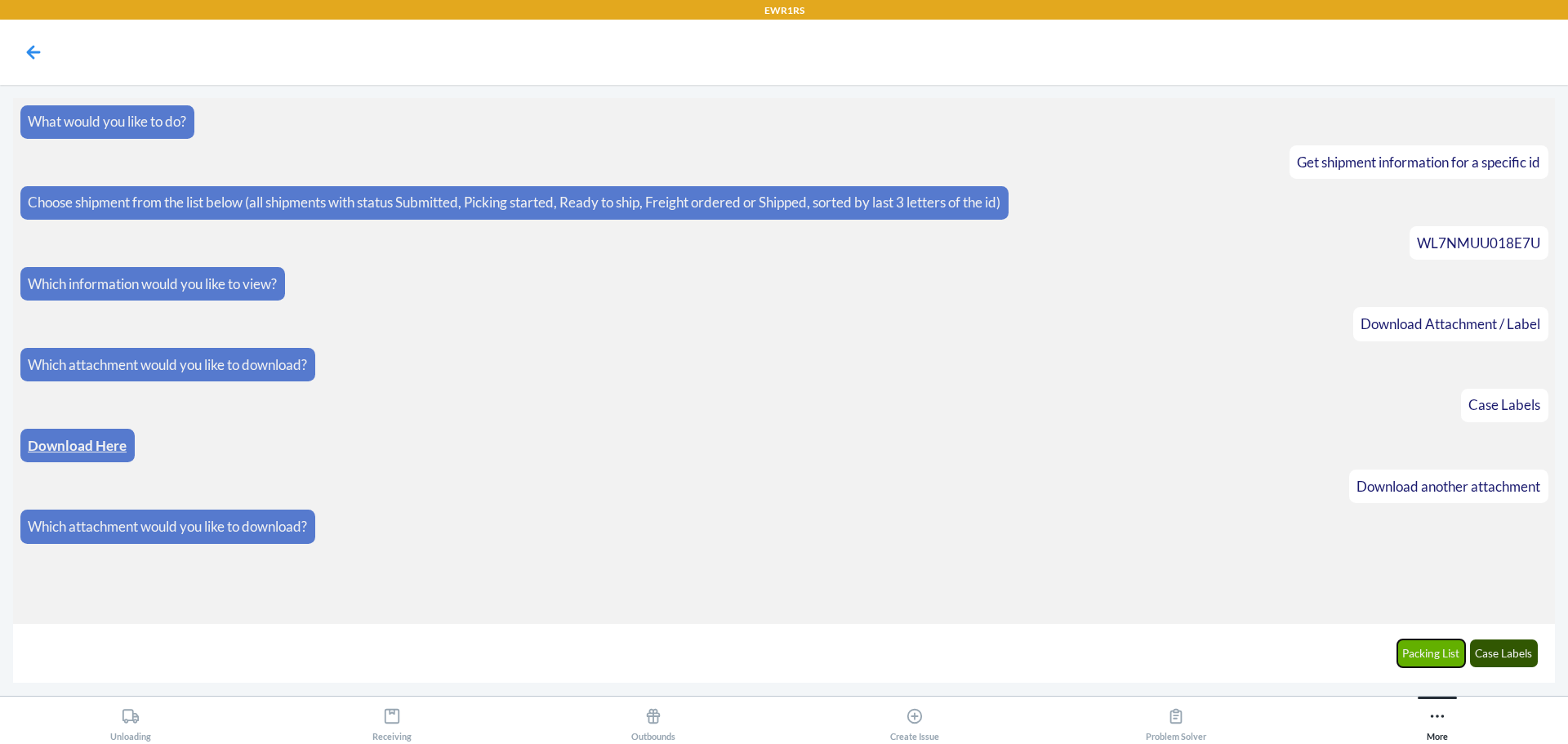
click at [1421, 648] on button "Packing List" at bounding box center [1431, 653] width 69 height 28
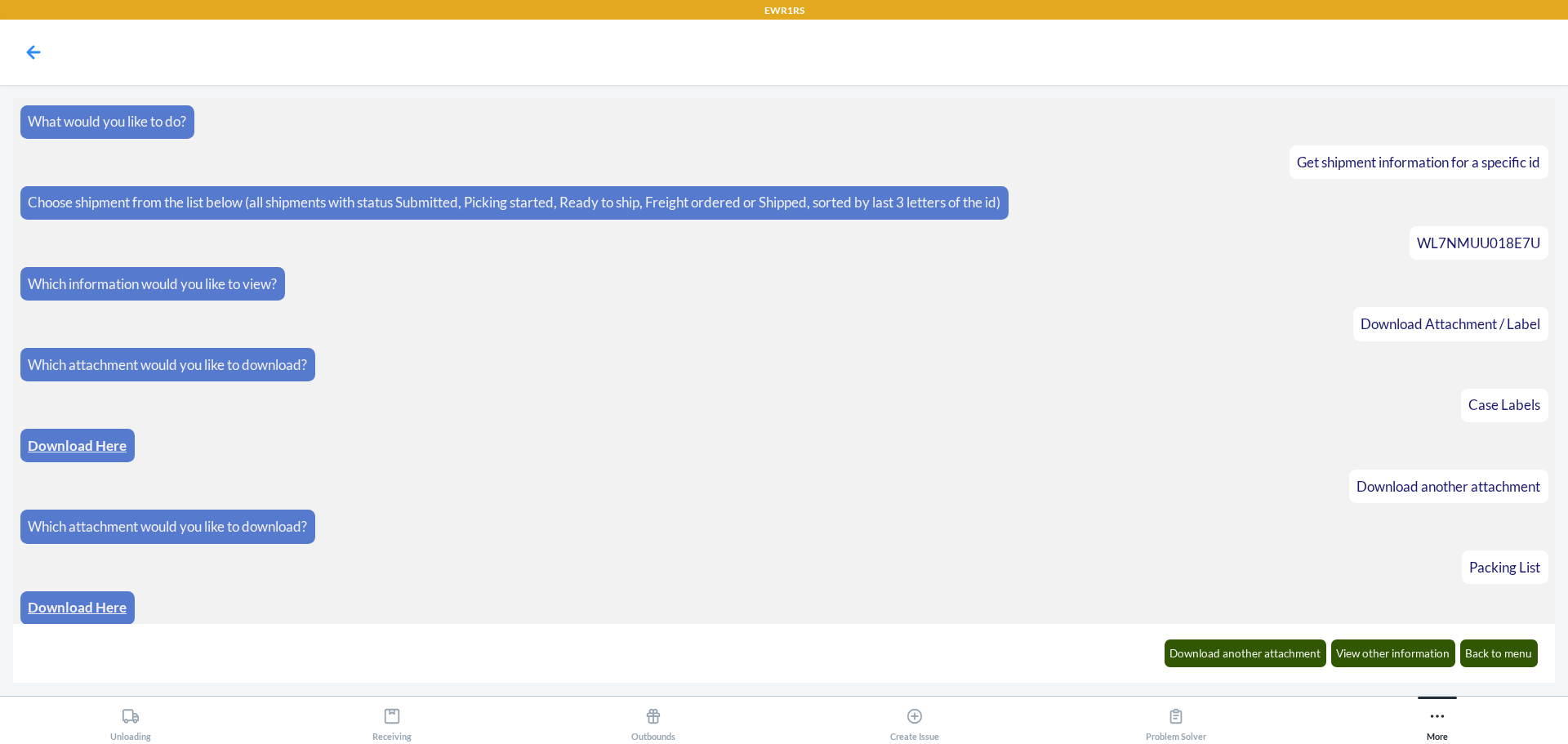
scroll to position [7, 0]
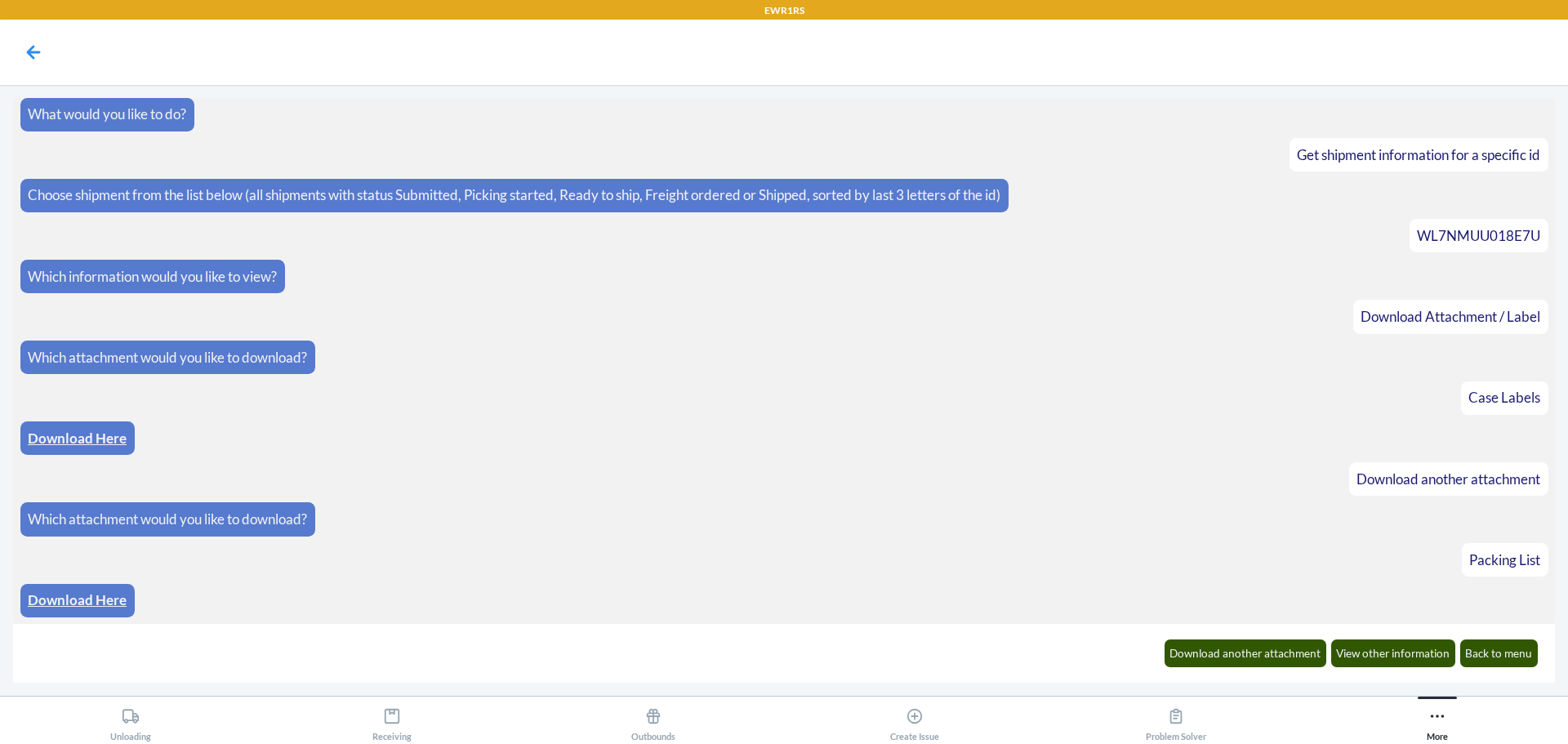
click at [85, 594] on link "Download Here" at bounding box center [77, 600] width 98 height 17
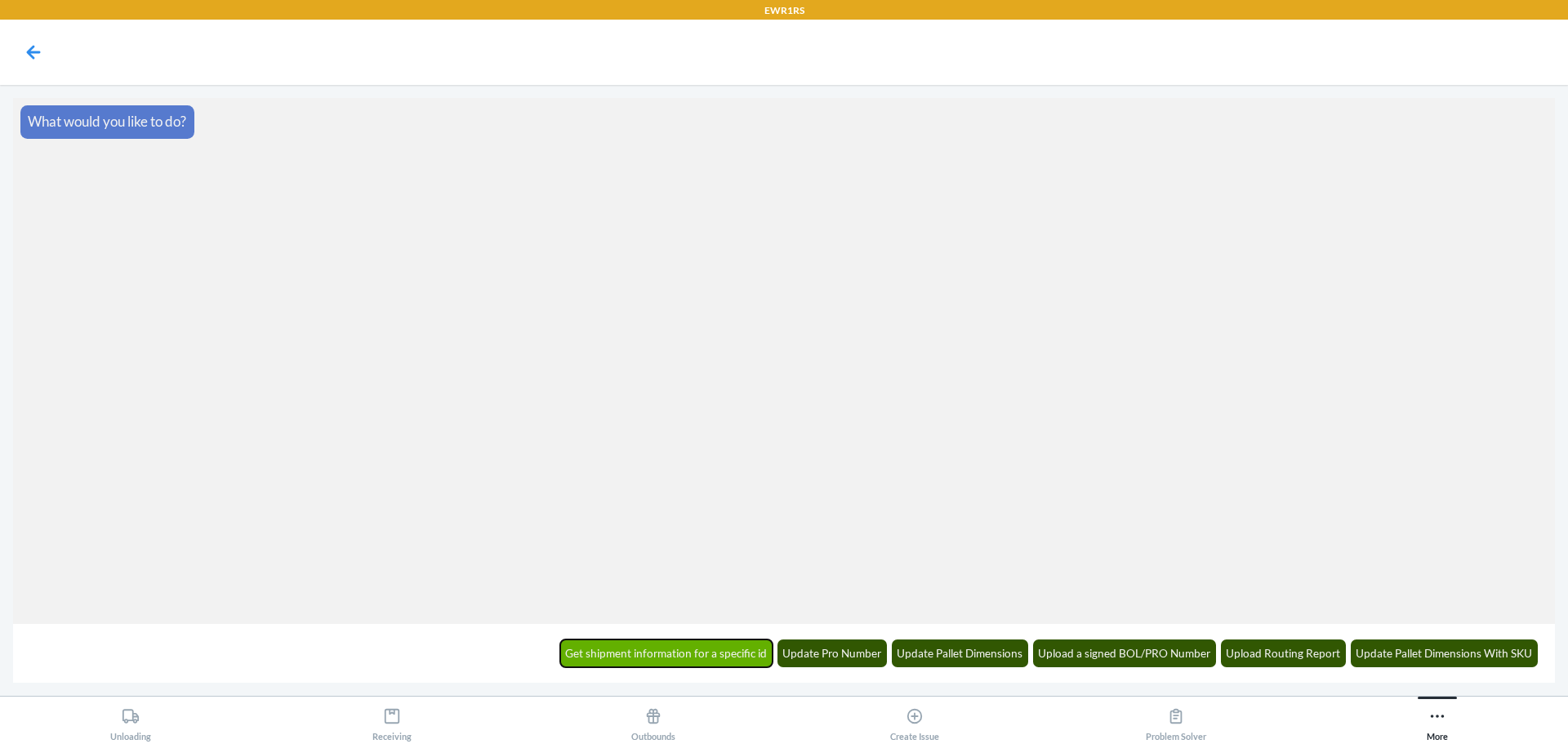
click at [663, 658] on button "Get shipment information for a specific id" at bounding box center [666, 653] width 213 height 28
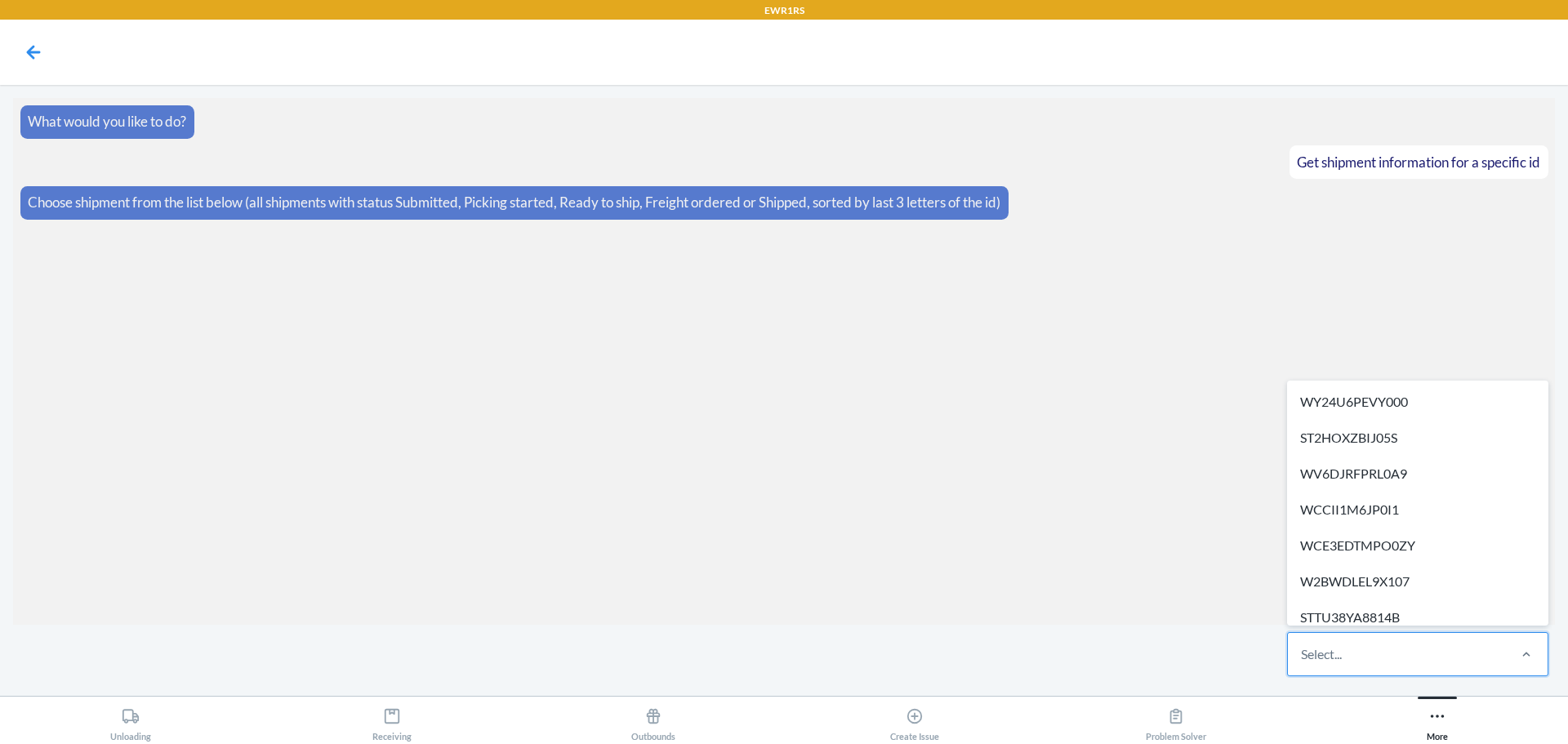
click at [1315, 652] on div "Select..." at bounding box center [1321, 653] width 41 height 19
click at [1302, 652] on input "option WY24U6PEVY000 focused, 1 of 318. 318 results available. Use Up and Down …" at bounding box center [1301, 653] width 2 height 19
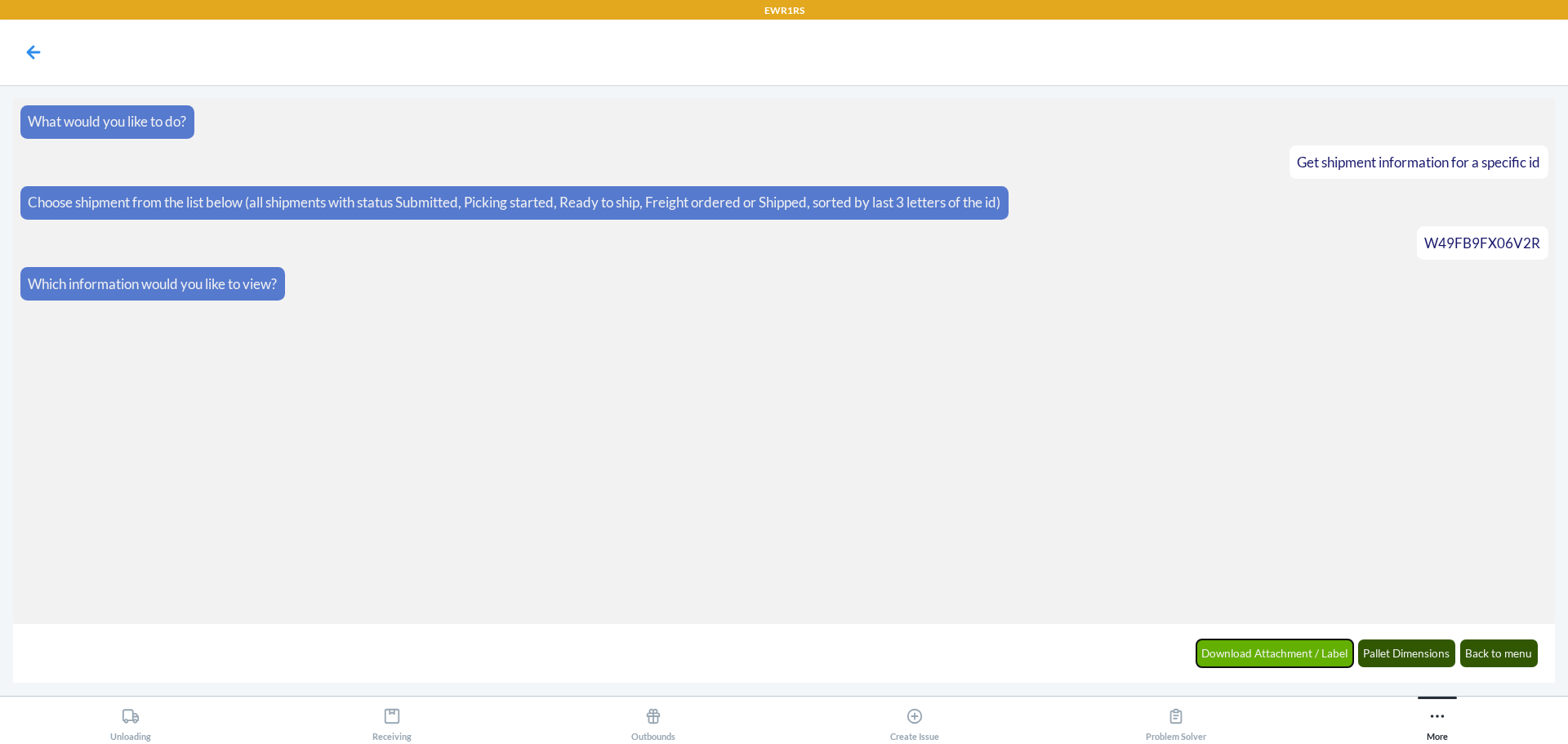
click at [1268, 653] on button "Download Attachment / Label" at bounding box center [1274, 653] width 158 height 28
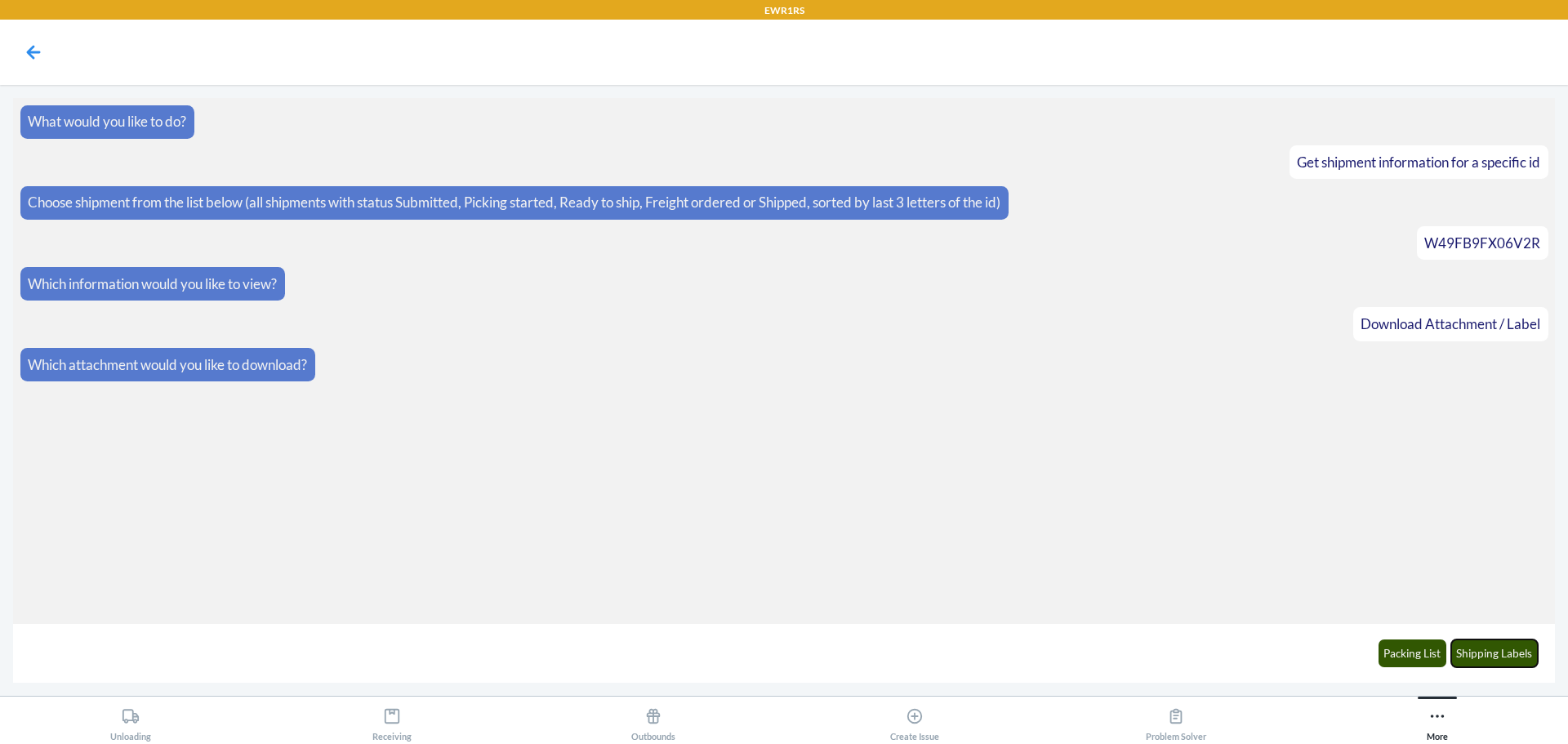
click at [1495, 646] on button "Shipping Labels" at bounding box center [1494, 653] width 87 height 28
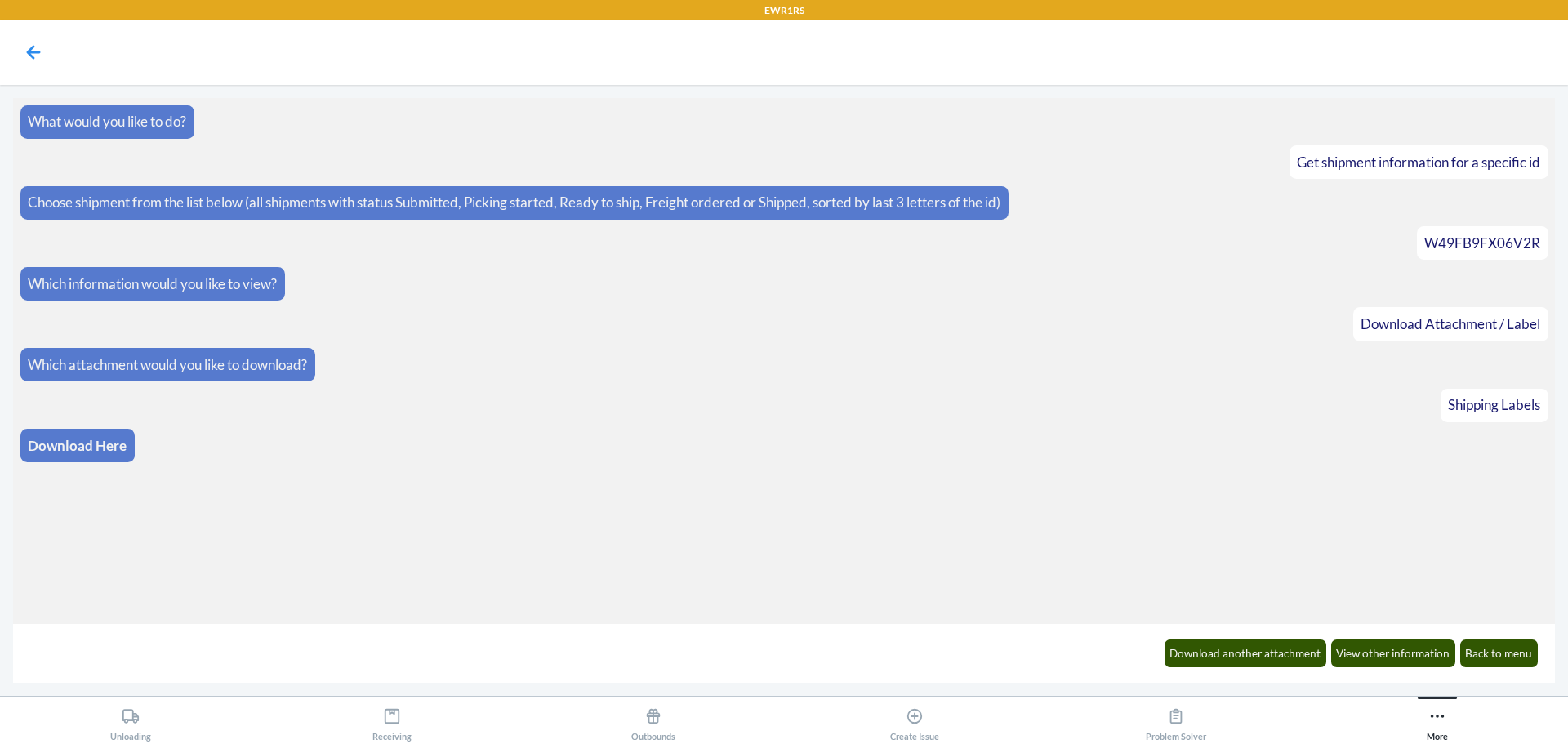
click at [81, 448] on link "Download Here" at bounding box center [77, 445] width 98 height 17
click at [1262, 647] on button "Download another attachment" at bounding box center [1246, 653] width 163 height 28
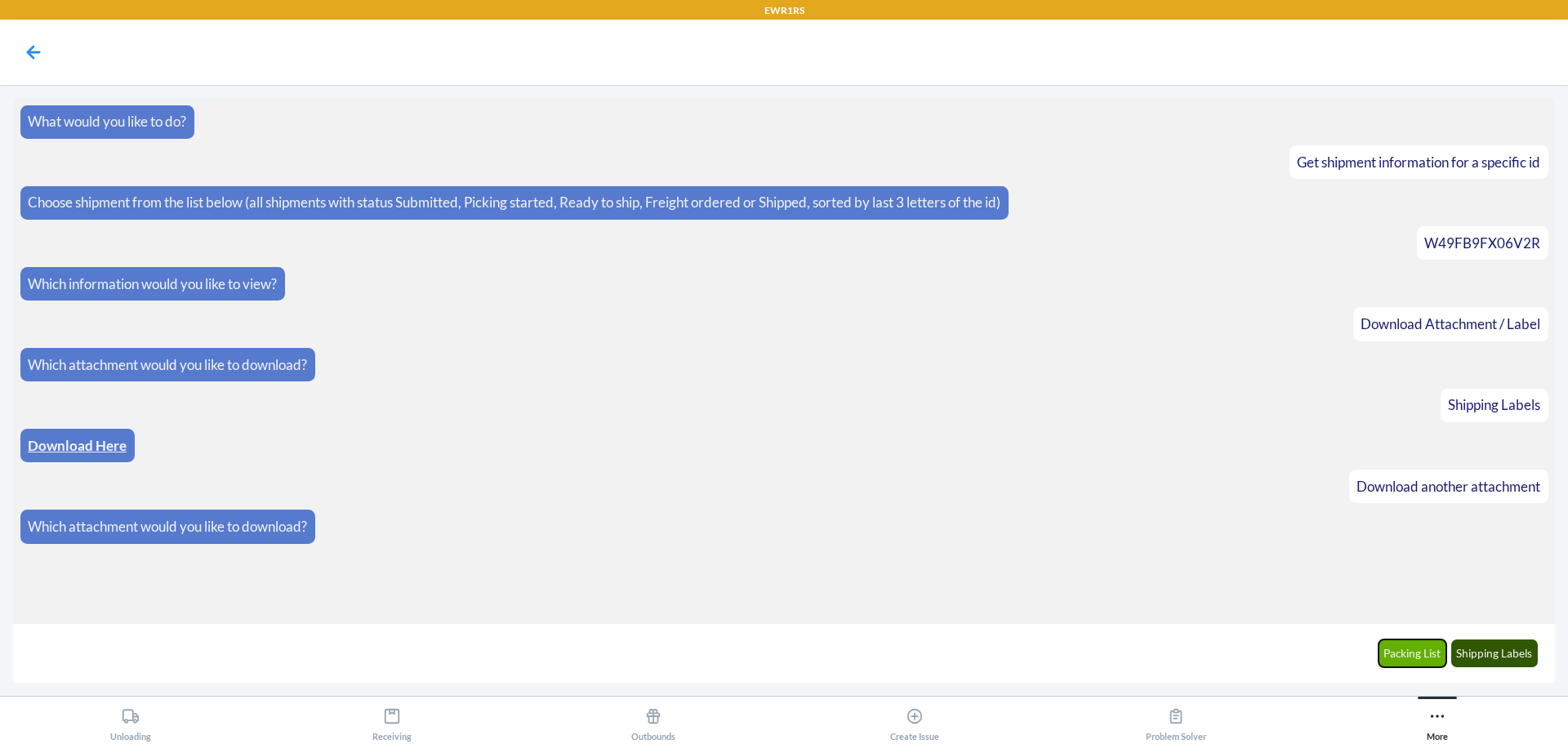
click at [1410, 653] on button "Packing List" at bounding box center [1412, 653] width 69 height 28
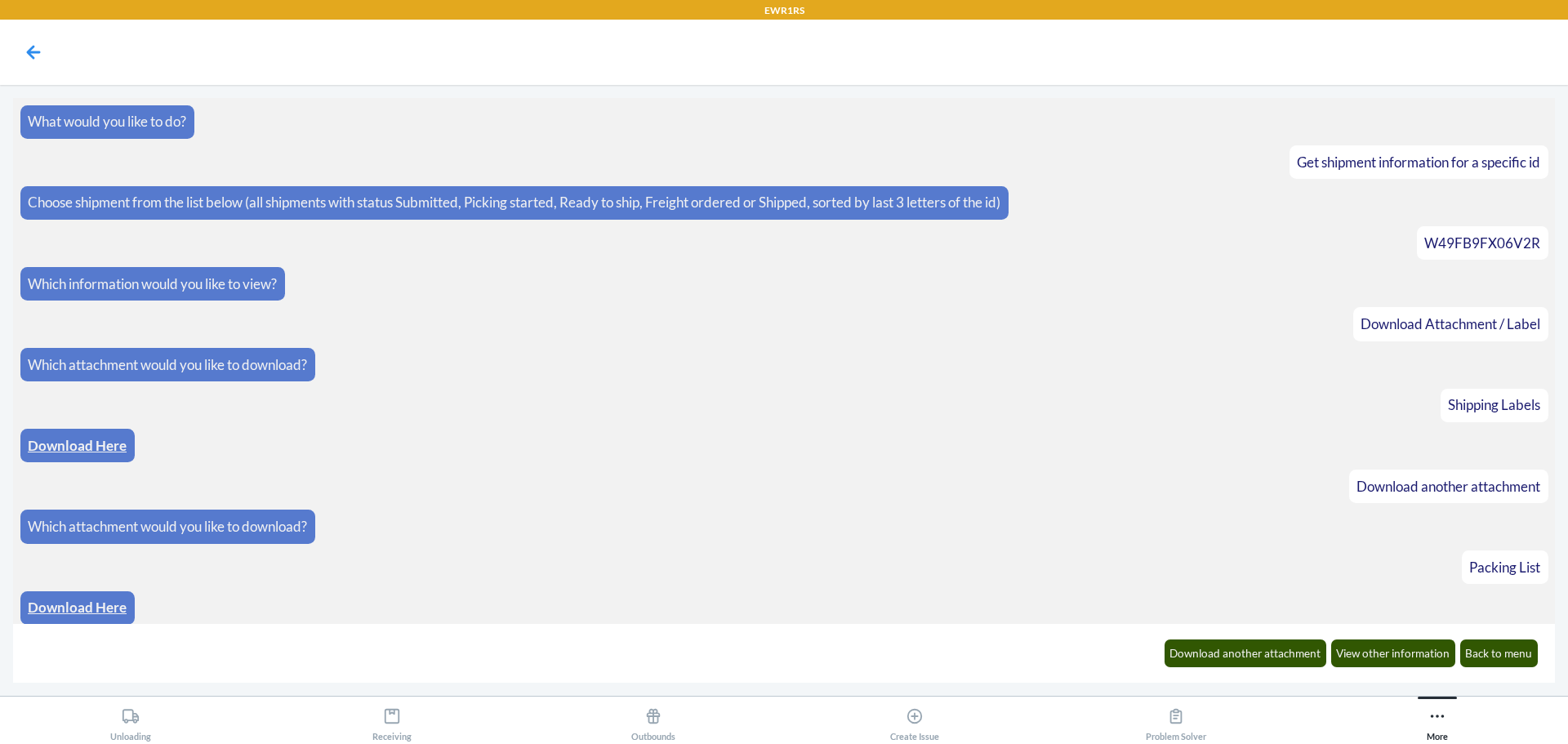
scroll to position [7, 0]
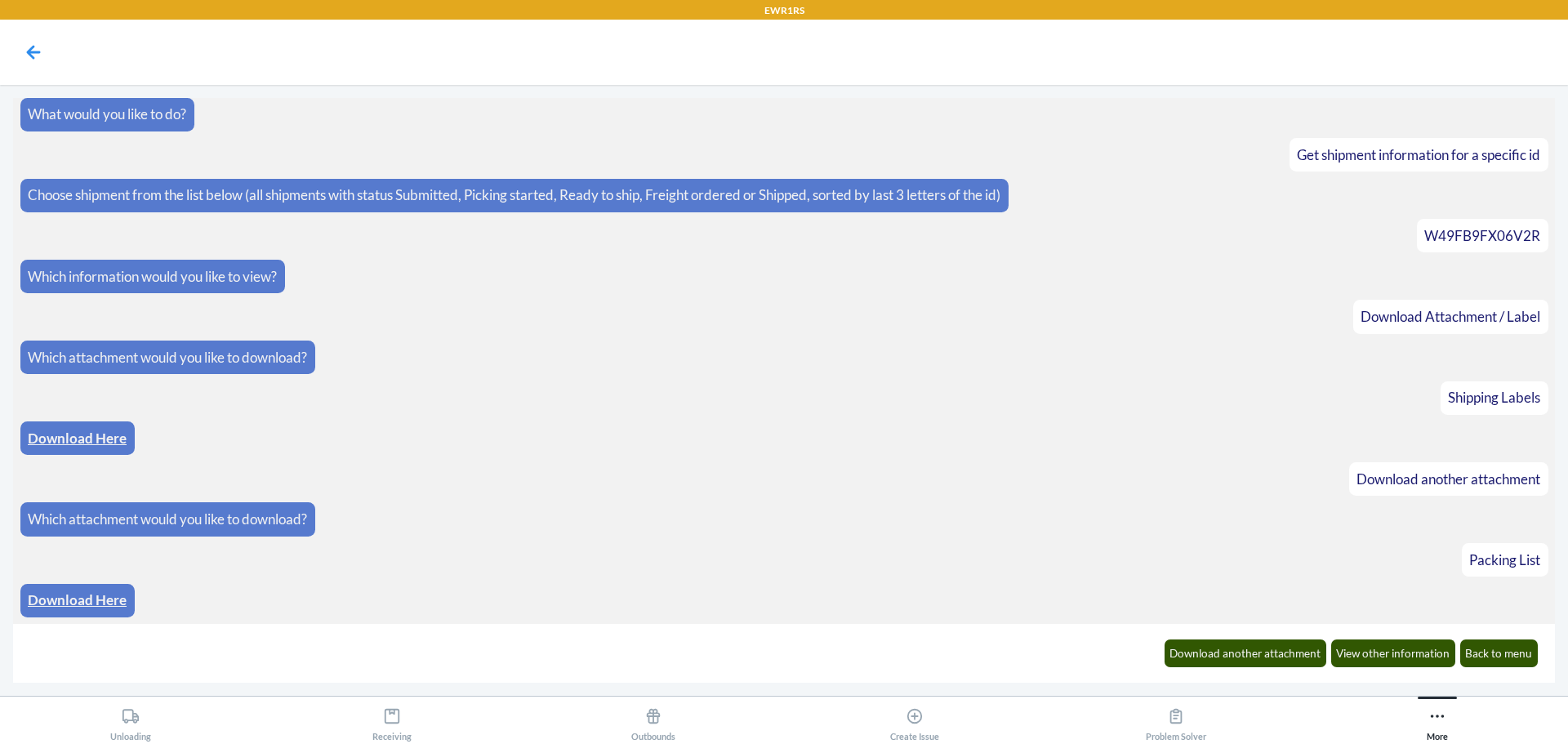
click at [64, 593] on link "Download Here" at bounding box center [77, 600] width 98 height 17
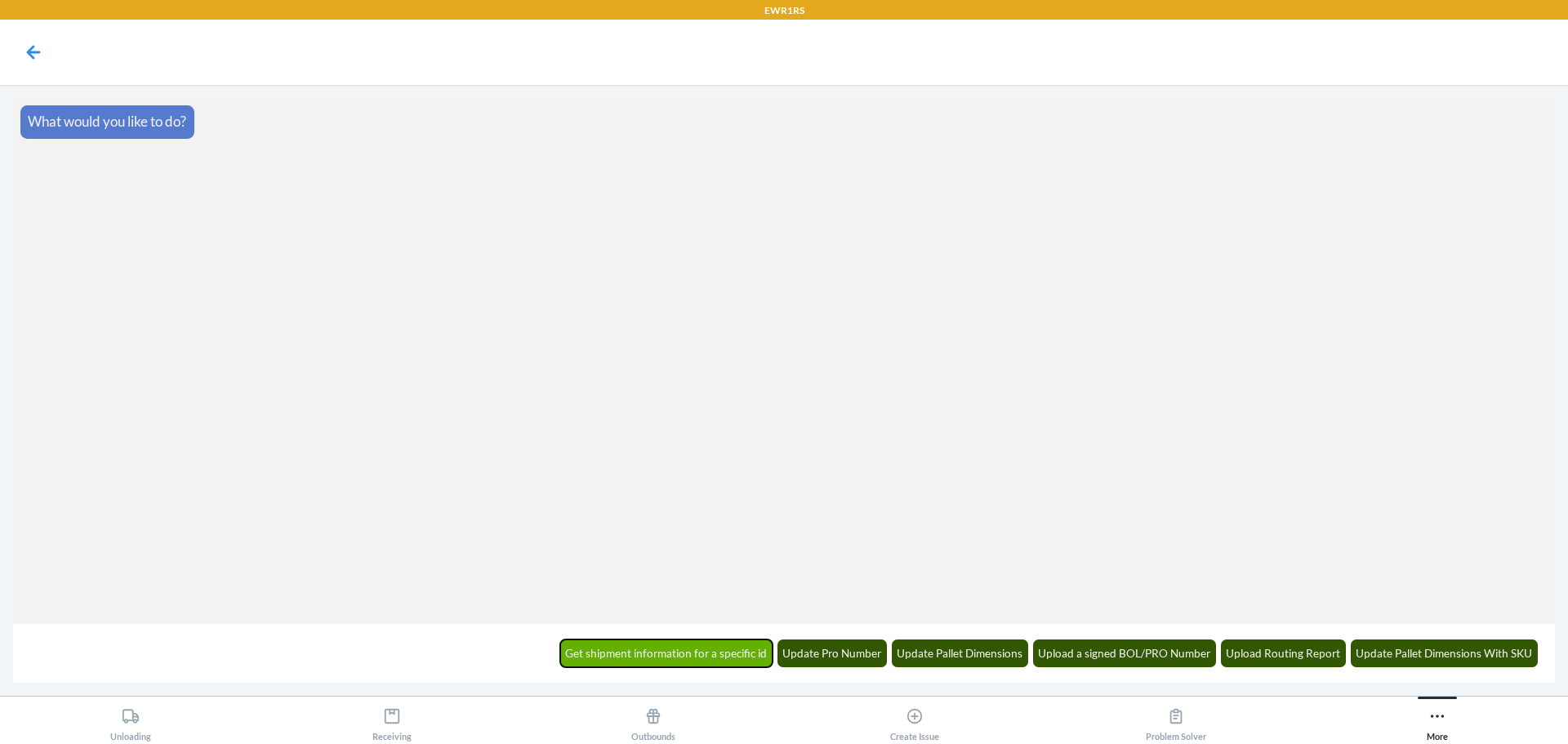
click at [663, 651] on button "Get shipment information for a specific id" at bounding box center [666, 653] width 213 height 28
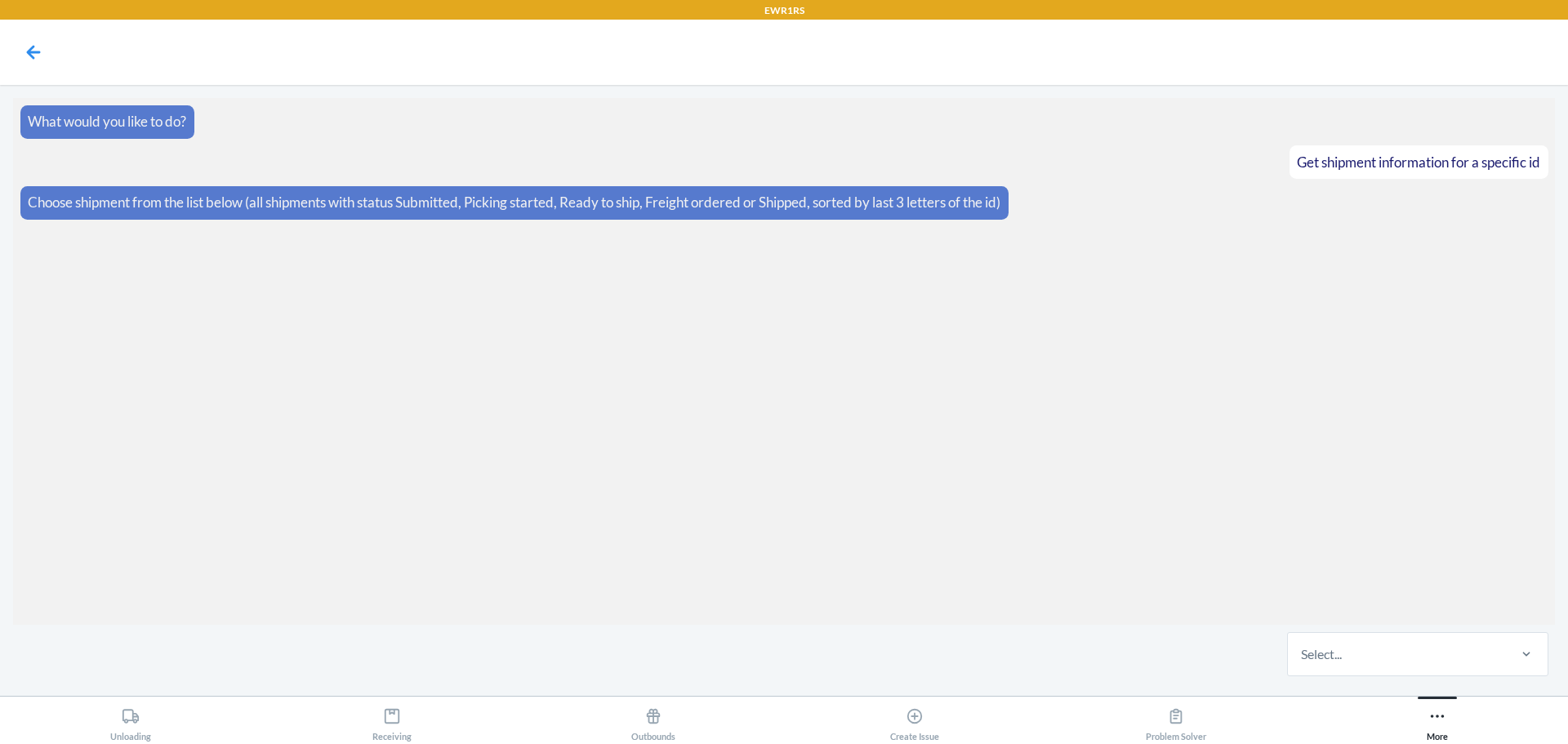
click at [1358, 625] on div "Select..." at bounding box center [1417, 653] width 275 height 58
click at [1302, 644] on input "Select..." at bounding box center [1301, 653] width 2 height 19
click at [1349, 650] on div "Select..." at bounding box center [1396, 653] width 217 height 43
click at [1302, 650] on input "0 results available. Select is focused ,type to refine list, press Down to open…" at bounding box center [1301, 653] width 2 height 19
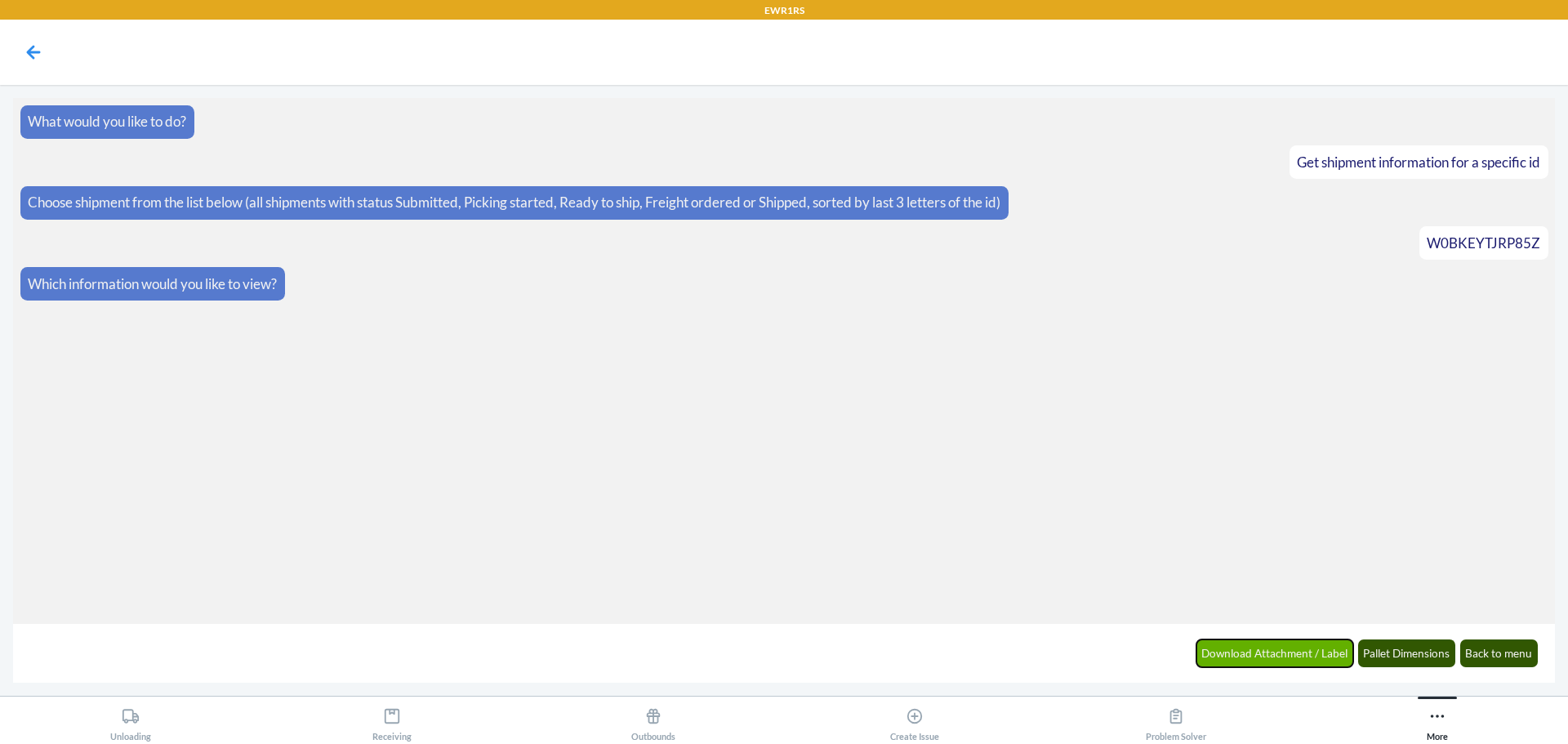
click at [1267, 644] on button "Download Attachment / Label" at bounding box center [1274, 653] width 158 height 28
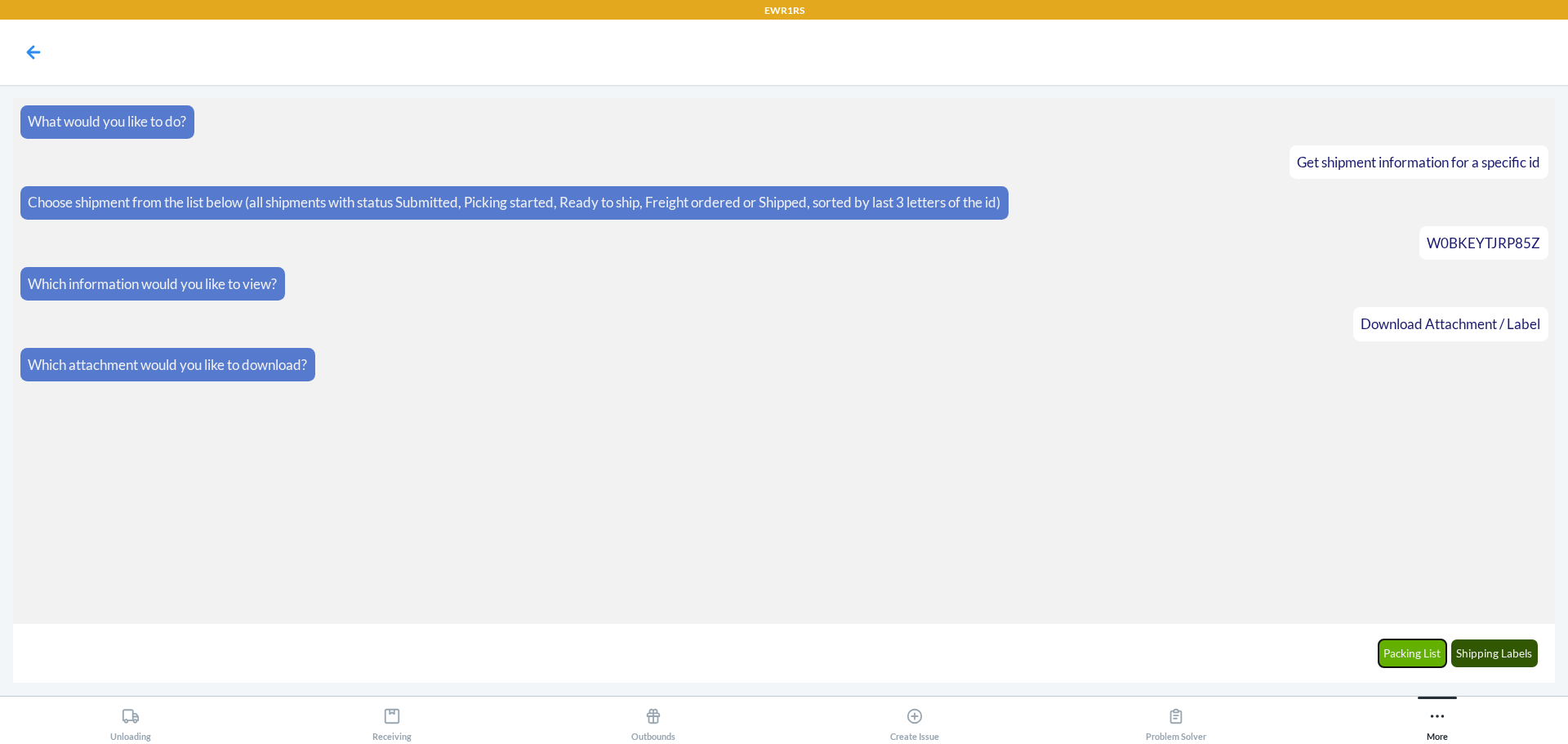
click at [1405, 652] on button "Packing List" at bounding box center [1412, 653] width 69 height 28
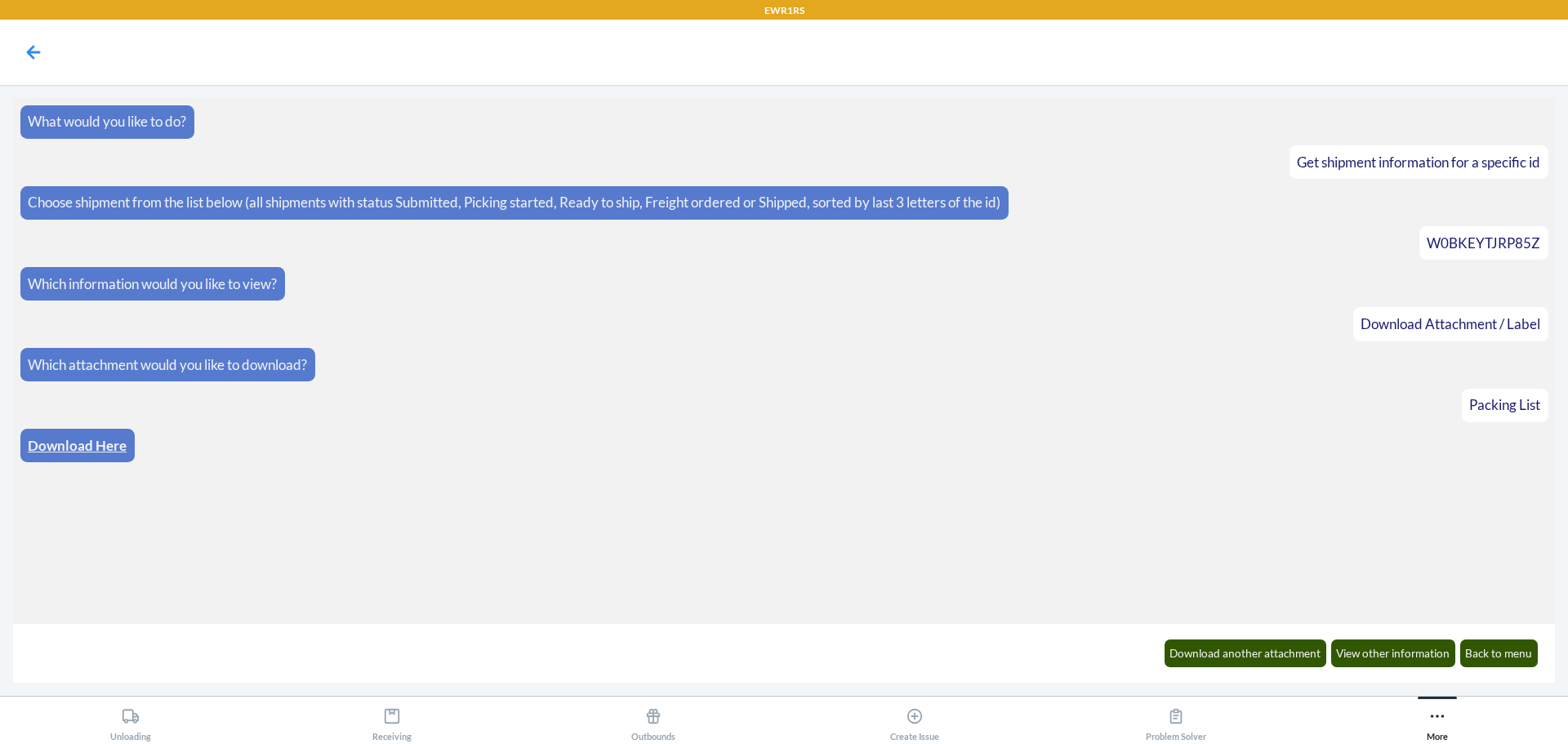
click at [77, 425] on section "What would you like to do? Get shipment information for a specific id Choose sh…" at bounding box center [784, 361] width 1542 height 526
click at [78, 438] on link "Download Here" at bounding box center [77, 445] width 98 height 17
click at [1260, 642] on button "Download another attachment" at bounding box center [1246, 653] width 163 height 28
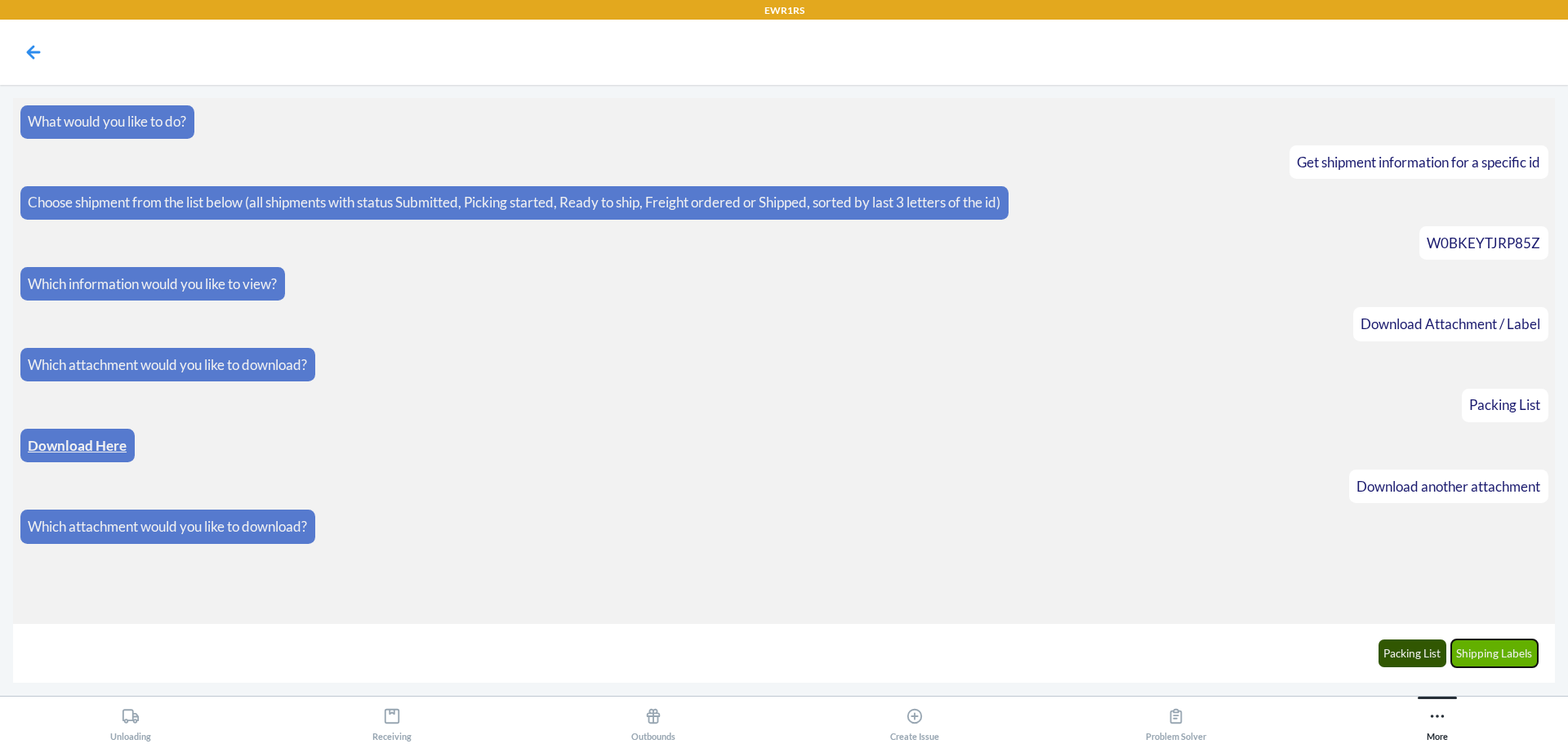
click at [1489, 653] on button "Shipping Labels" at bounding box center [1494, 653] width 87 height 28
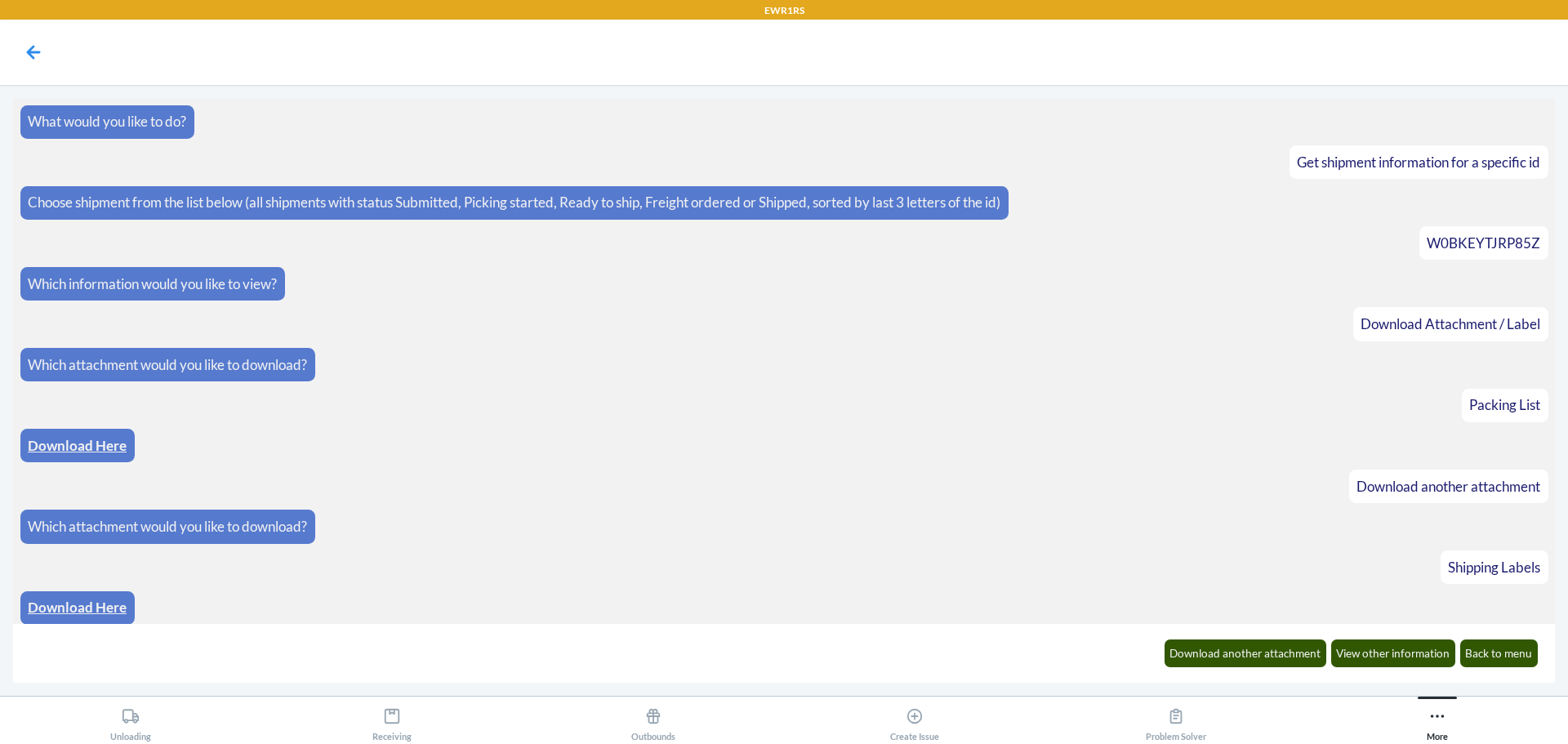
scroll to position [7, 0]
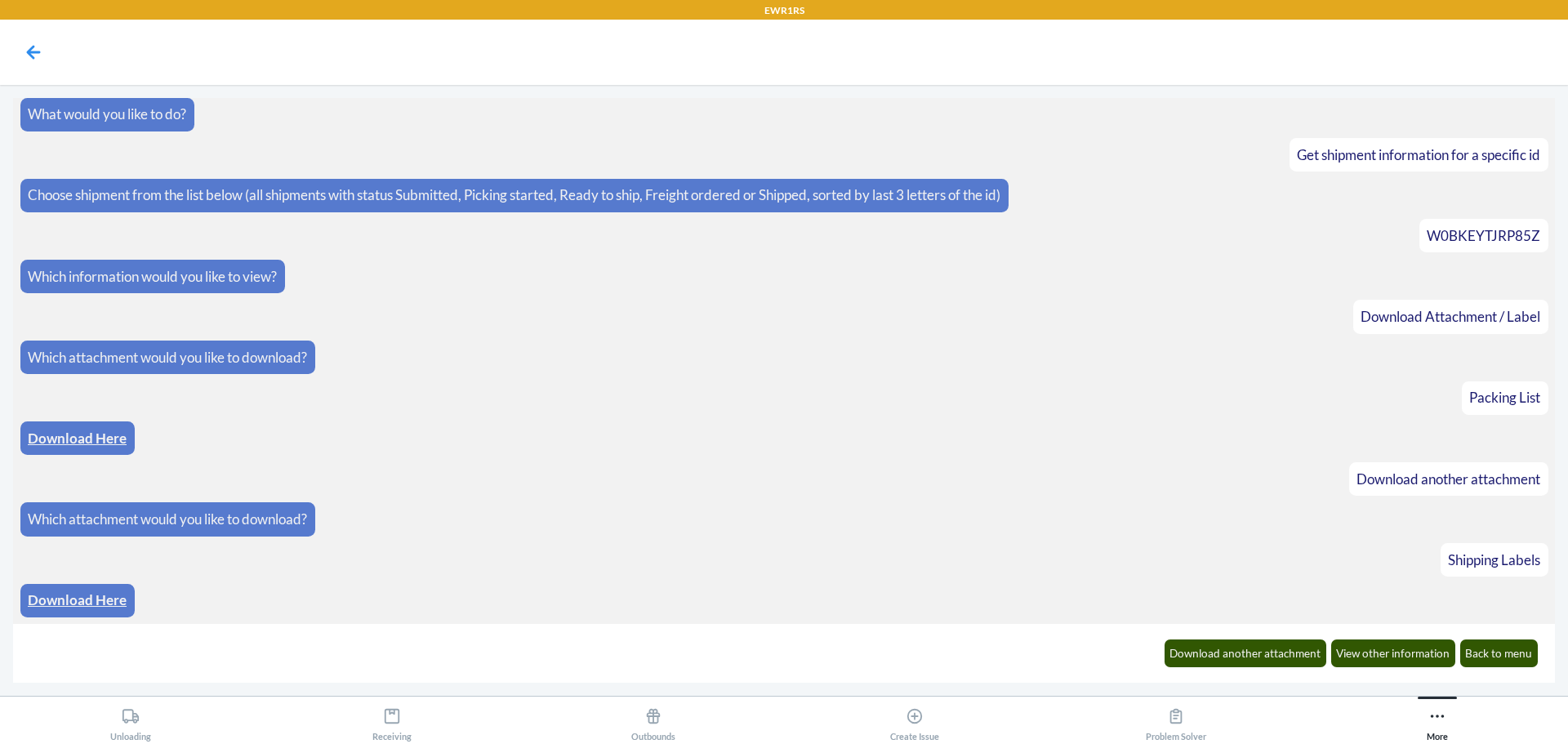
click at [67, 595] on link "Download Here" at bounding box center [77, 600] width 98 height 17
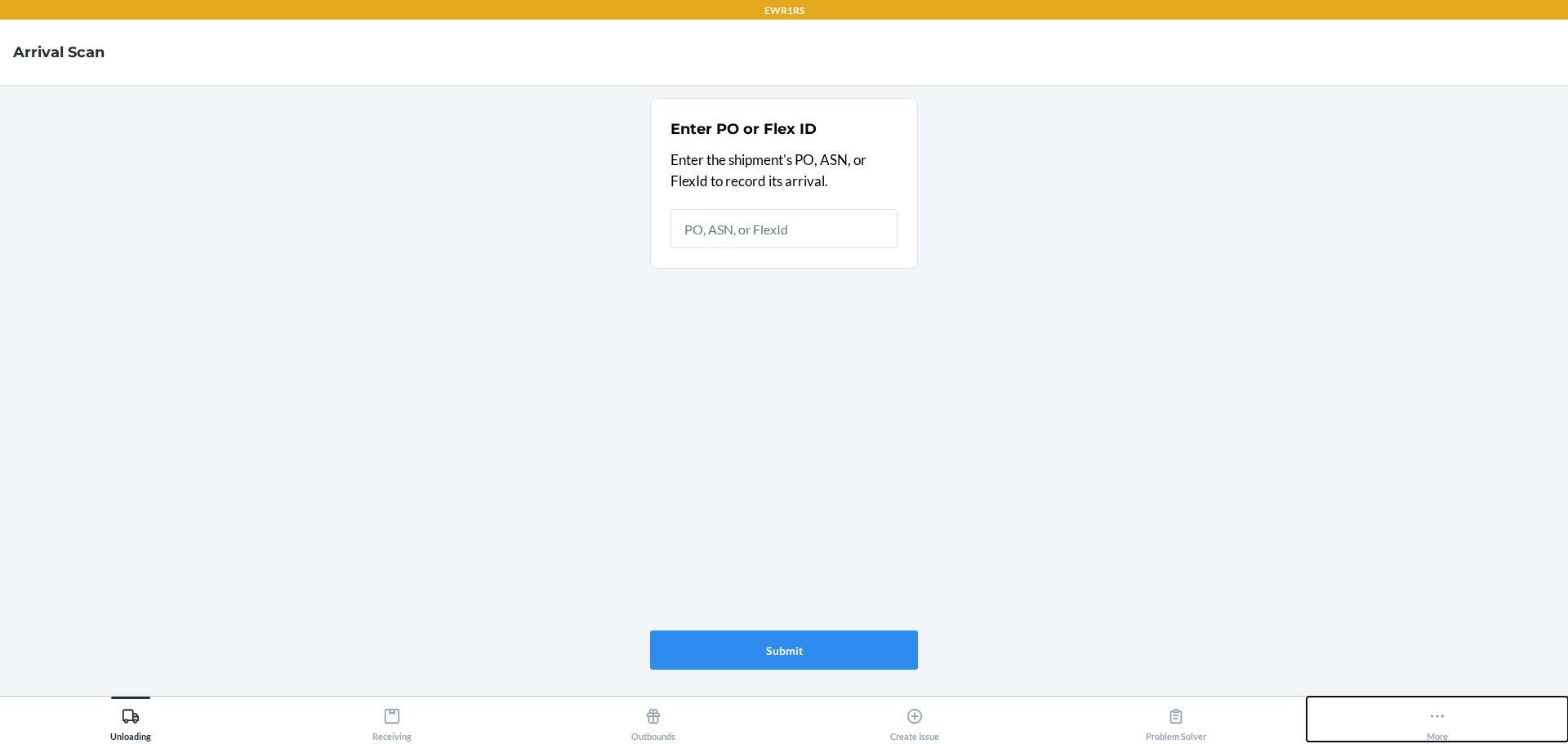
click at [1443, 714] on icon at bounding box center [1436, 716] width 18 height 18
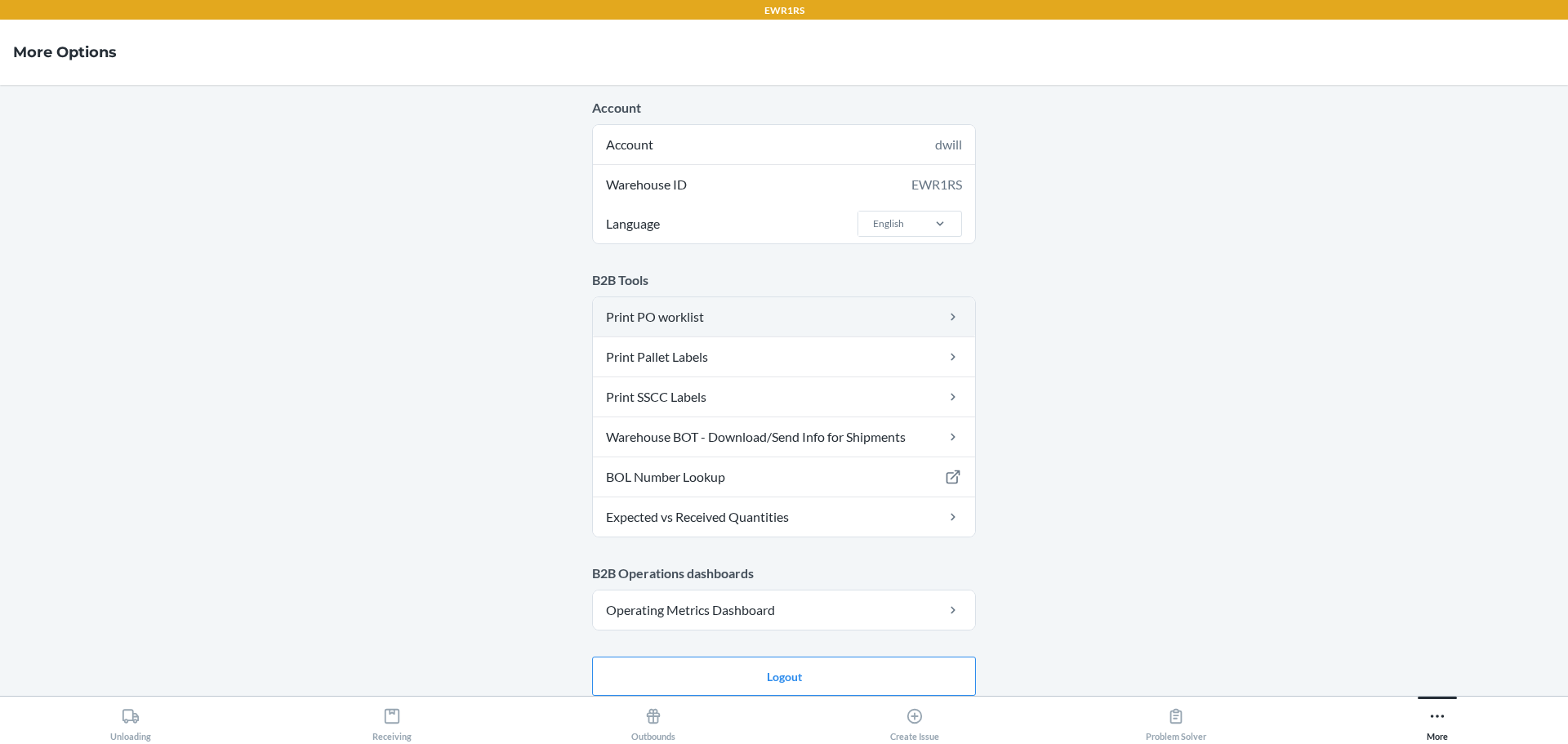
click at [746, 318] on link "Print PO worklist" at bounding box center [783, 316] width 382 height 39
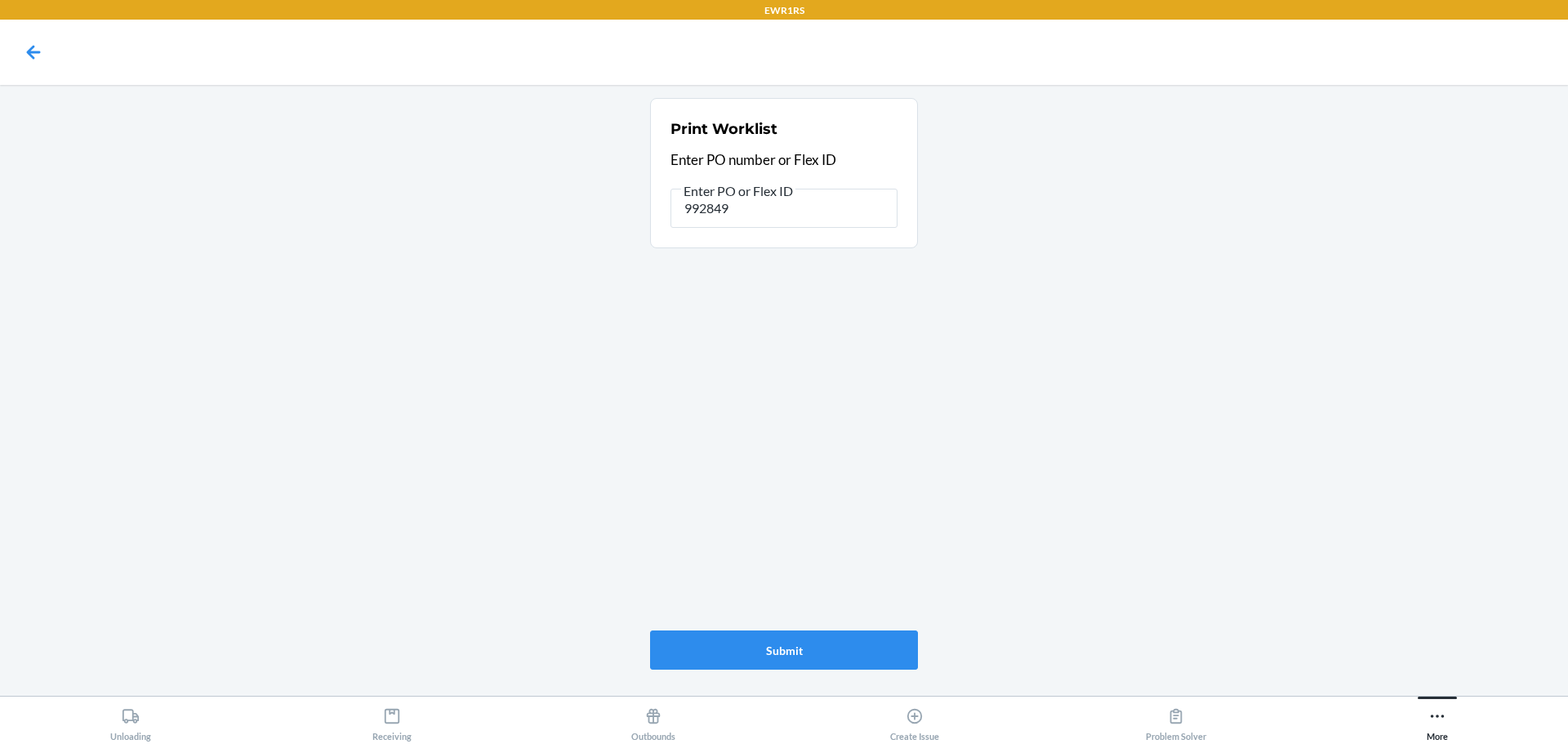
type input "9928491"
